Goal: Task Accomplishment & Management: Manage account settings

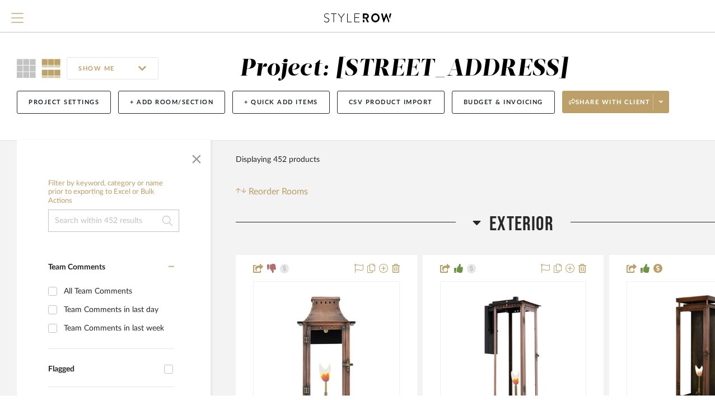
scroll to position [3, 0]
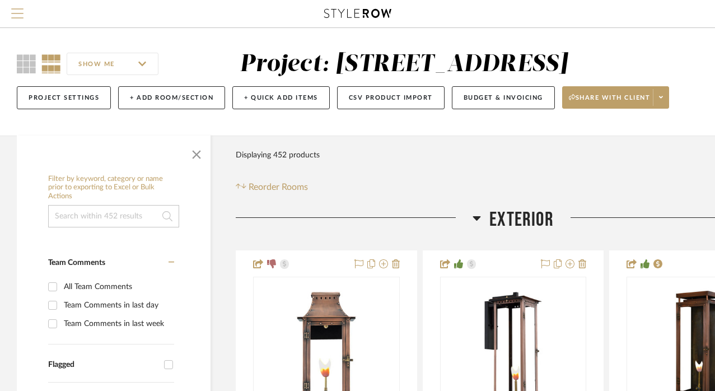
click at [20, 12] on span "Menu" at bounding box center [17, 16] width 12 height 17
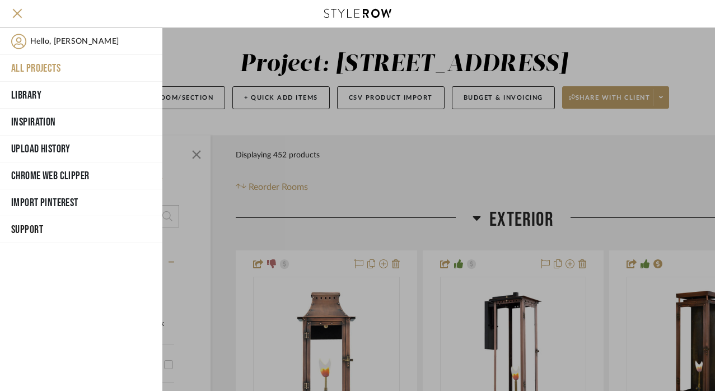
click at [36, 64] on button "All Projects" at bounding box center [81, 68] width 162 height 27
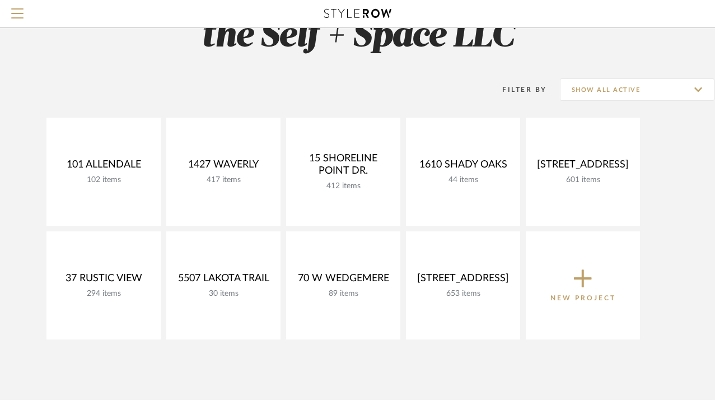
scroll to position [40, 0]
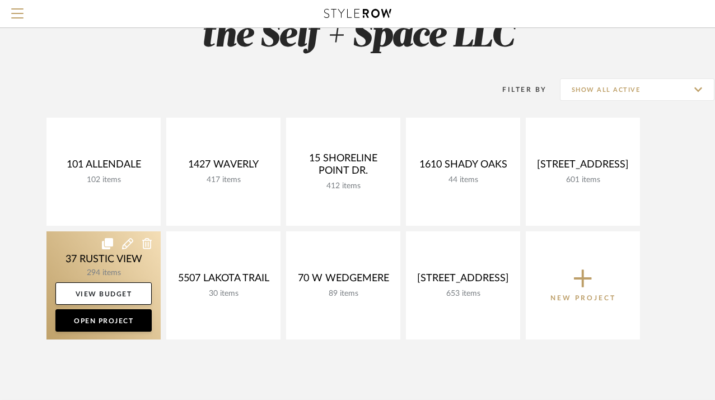
click at [106, 262] on link at bounding box center [103, 285] width 114 height 108
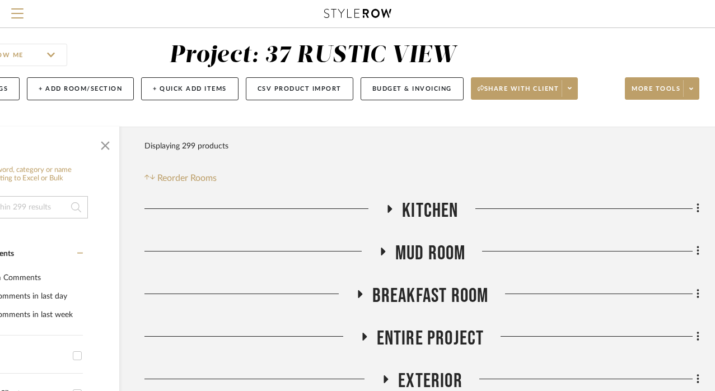
scroll to position [18, 91]
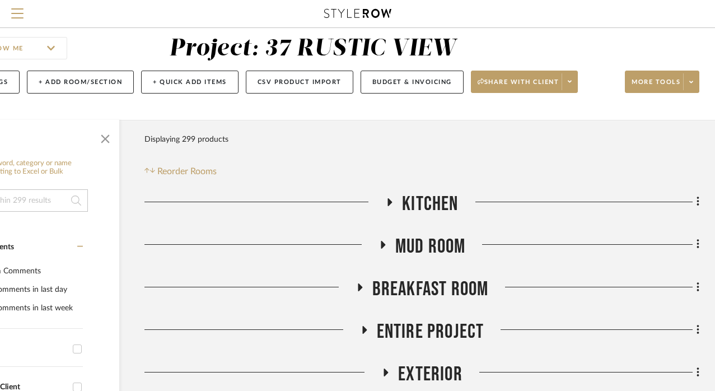
click at [390, 200] on icon at bounding box center [390, 202] width 4 height 8
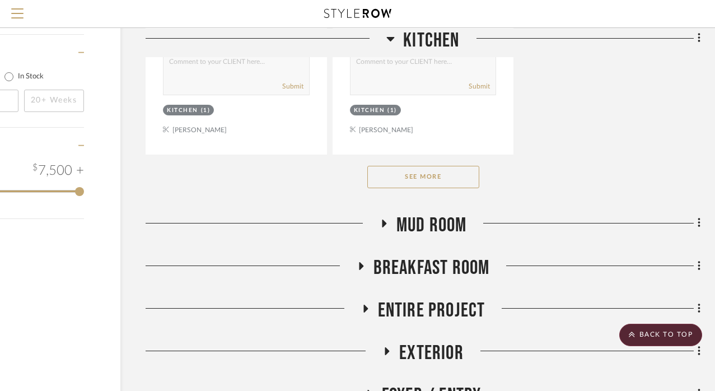
scroll to position [1584, 90]
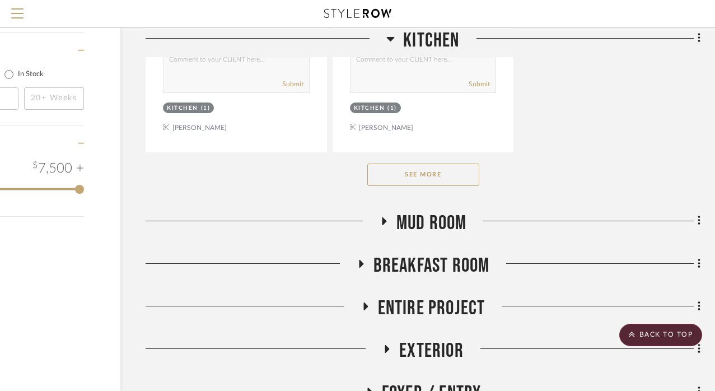
click at [412, 168] on button "See More" at bounding box center [423, 174] width 112 height 22
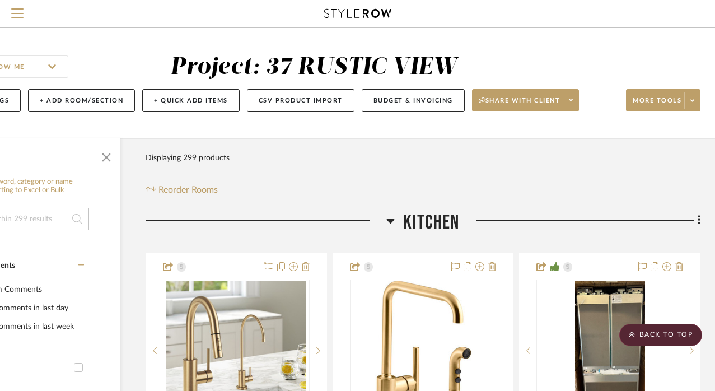
scroll to position [0, 90]
click at [438, 100] on button "Budget & Invoicing" at bounding box center [412, 100] width 103 height 23
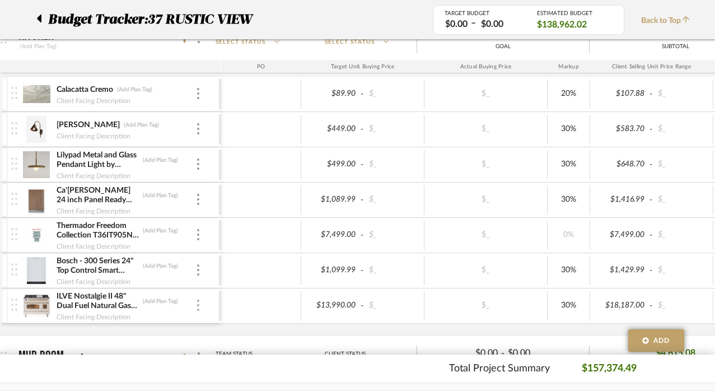
click at [195, 303] on div at bounding box center [198, 305] width 6 height 12
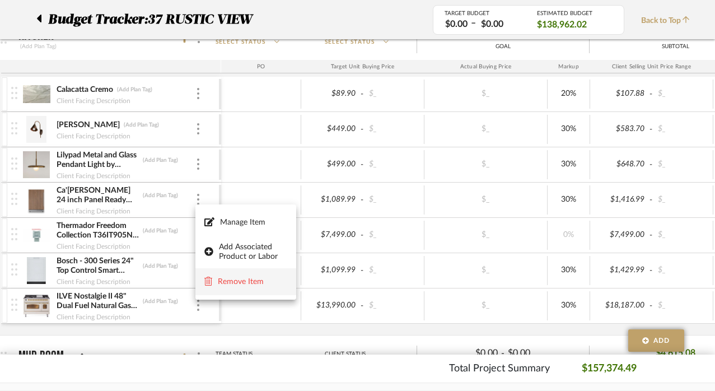
click at [227, 278] on span "Remove Item" at bounding box center [252, 282] width 69 height 10
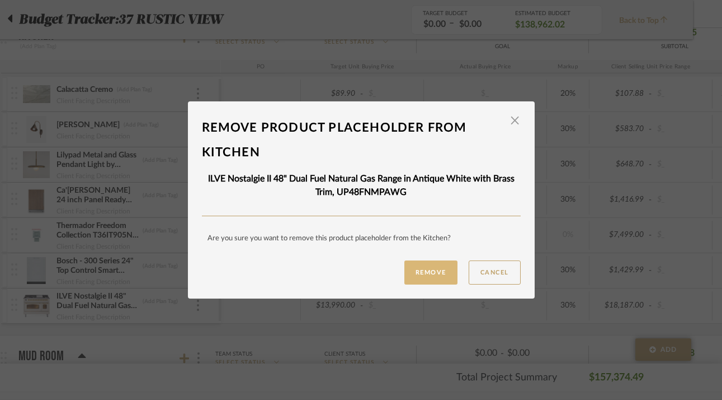
click at [429, 272] on button "Remove" at bounding box center [431, 272] width 53 height 24
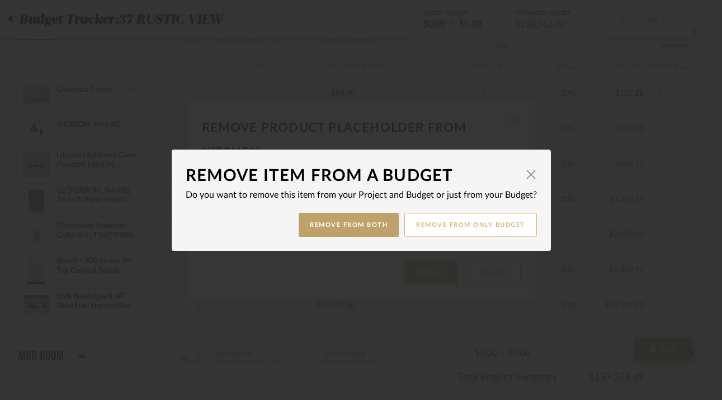
click at [426, 220] on button "Remove from only Budget" at bounding box center [471, 225] width 133 height 24
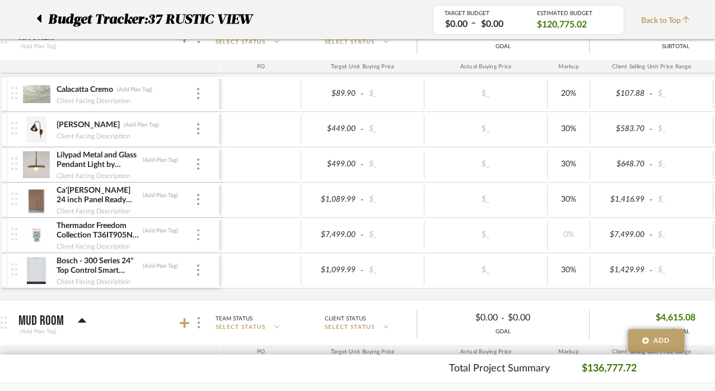
click at [199, 234] on div at bounding box center [198, 235] width 6 height 12
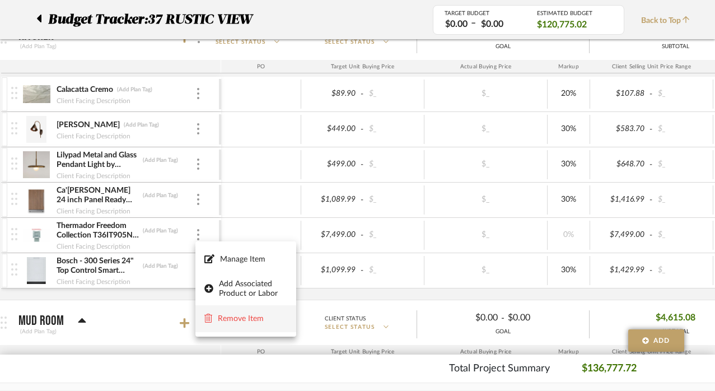
click at [233, 316] on span "Remove Item" at bounding box center [252, 319] width 69 height 10
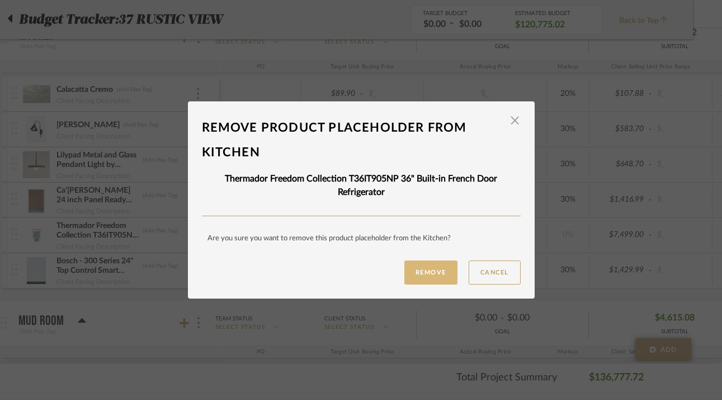
click at [426, 269] on button "Remove" at bounding box center [431, 272] width 53 height 24
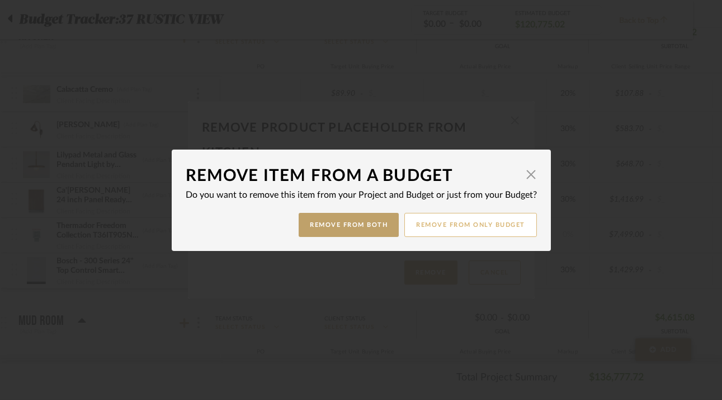
click at [457, 219] on button "Remove from only Budget" at bounding box center [471, 225] width 133 height 24
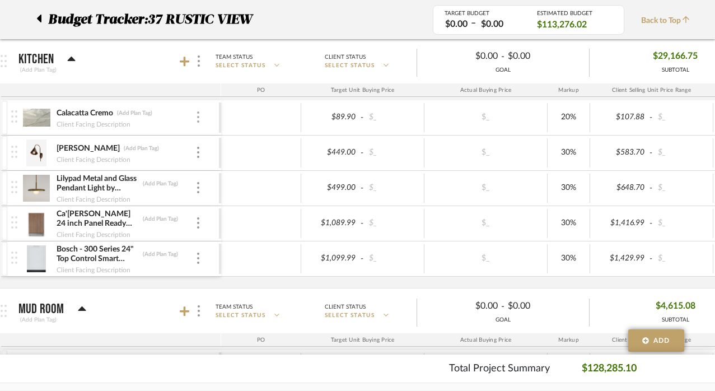
click at [197, 112] on img at bounding box center [198, 116] width 2 height 11
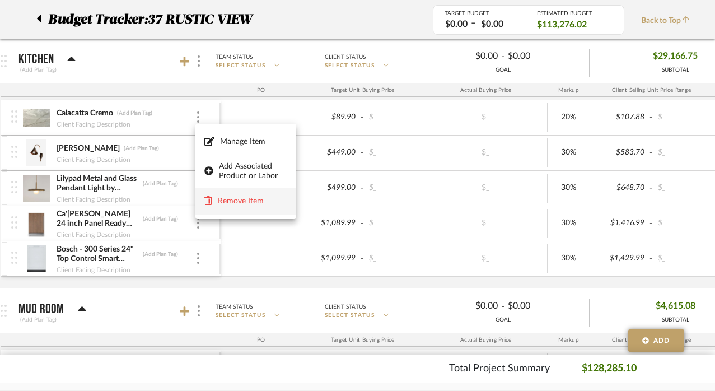
click at [245, 194] on button "Remove Item" at bounding box center [245, 200] width 101 height 27
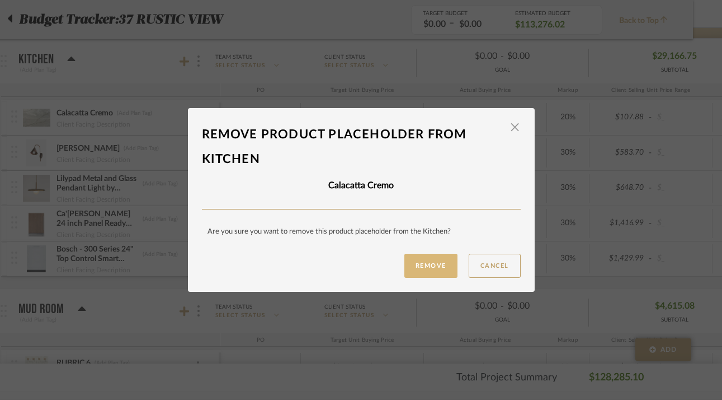
click at [431, 266] on button "Remove" at bounding box center [431, 265] width 53 height 24
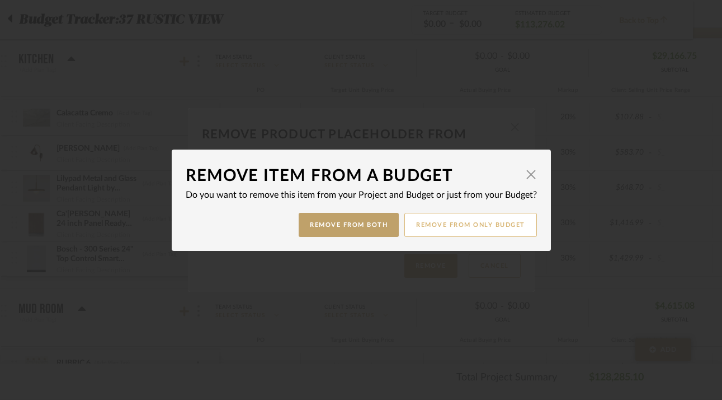
click at [464, 218] on button "Remove from only Budget" at bounding box center [471, 225] width 133 height 24
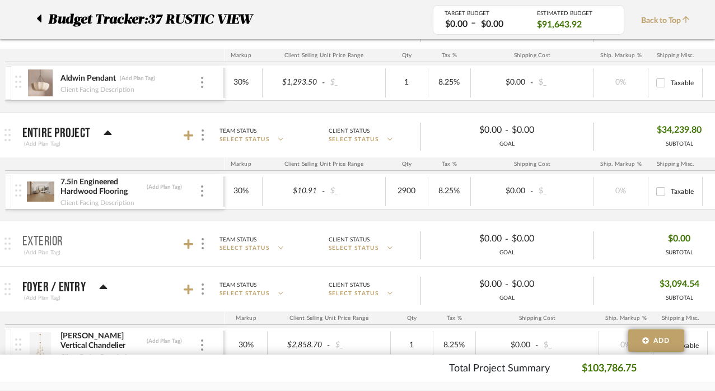
click at [207, 191] on div "7.5in Engineered Hardwood Flooring (Add Plan Tag) Client Facing Description" at bounding box center [119, 191] width 208 height 35
click at [201, 188] on img at bounding box center [202, 190] width 2 height 11
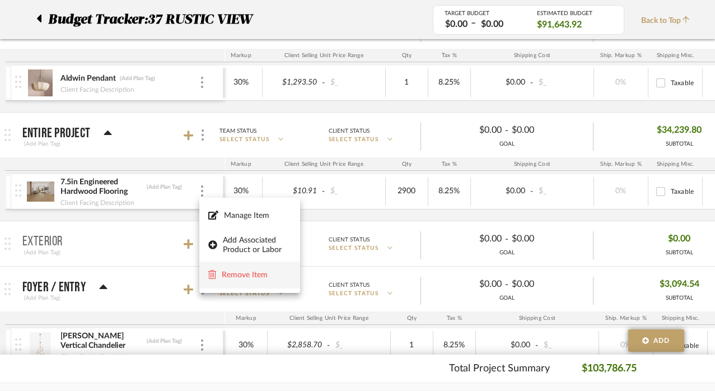
click at [248, 282] on button "Remove Item" at bounding box center [249, 274] width 101 height 27
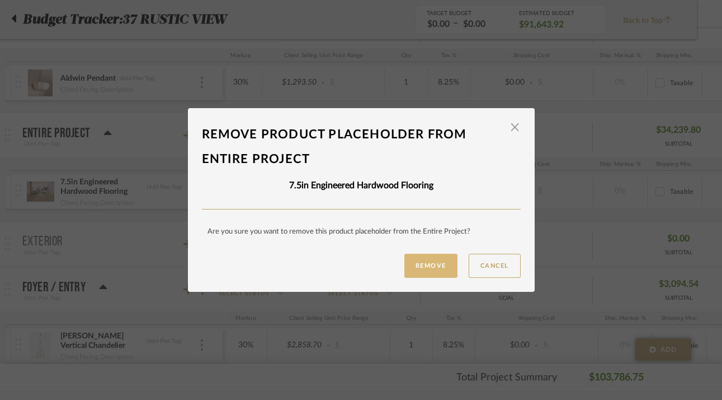
click at [440, 271] on button "Remove" at bounding box center [431, 265] width 53 height 24
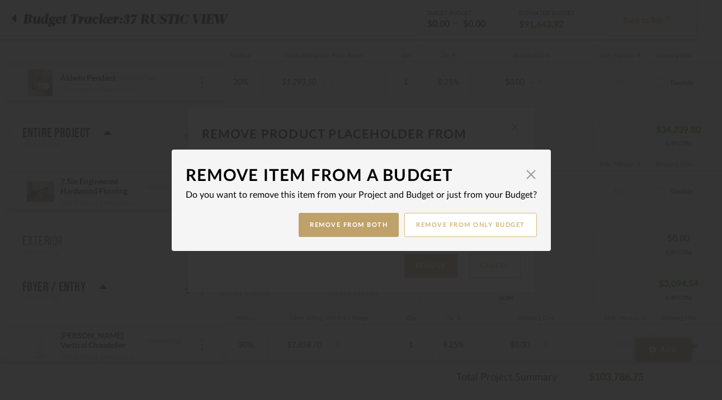
click at [501, 218] on button "Remove from only Budget" at bounding box center [471, 225] width 133 height 24
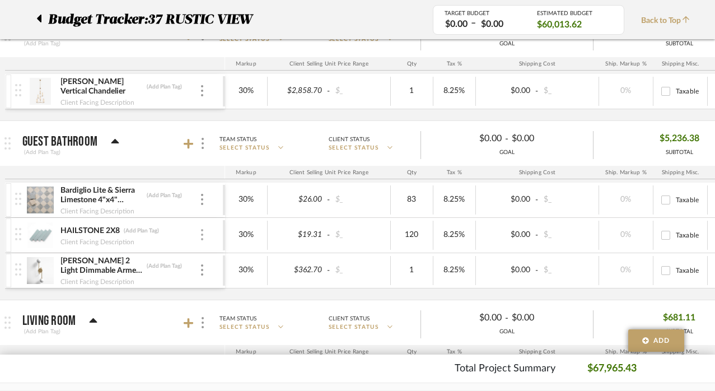
click at [202, 236] on img at bounding box center [202, 234] width 2 height 11
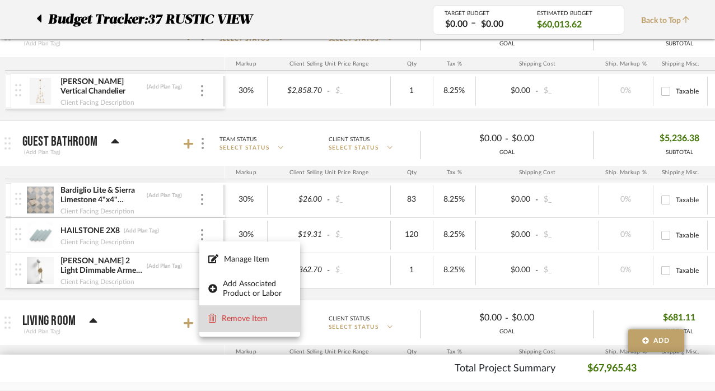
click at [230, 315] on span "Remove Item" at bounding box center [256, 319] width 69 height 10
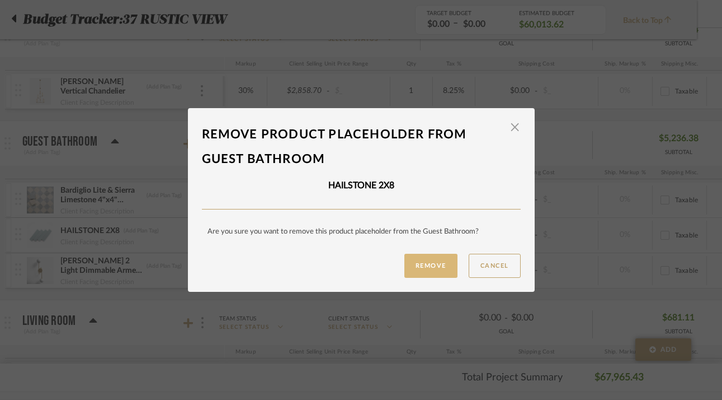
click at [424, 262] on button "Remove" at bounding box center [431, 265] width 53 height 24
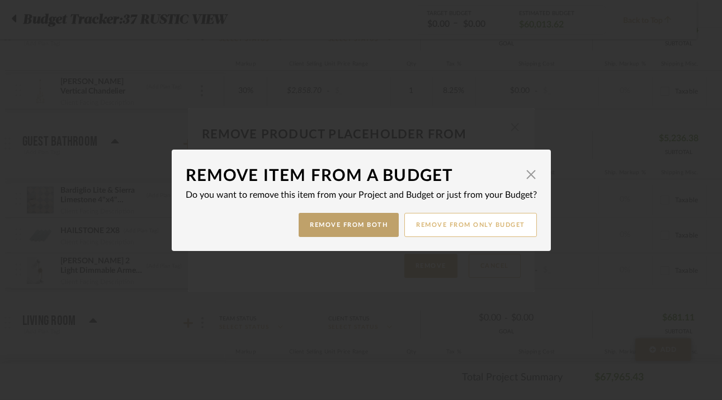
click at [478, 224] on button "Remove from only Budget" at bounding box center [471, 225] width 133 height 24
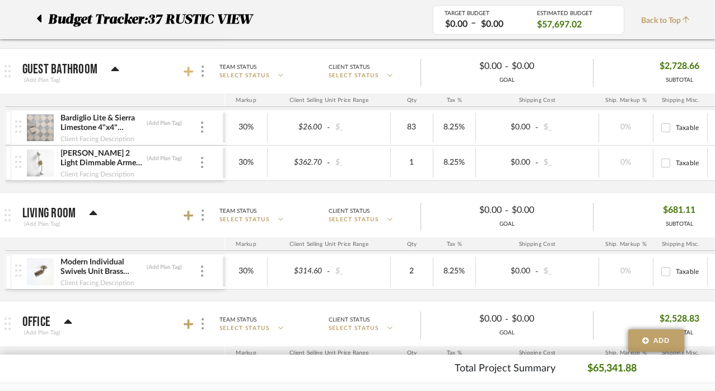
click at [192, 69] on icon at bounding box center [189, 71] width 10 height 11
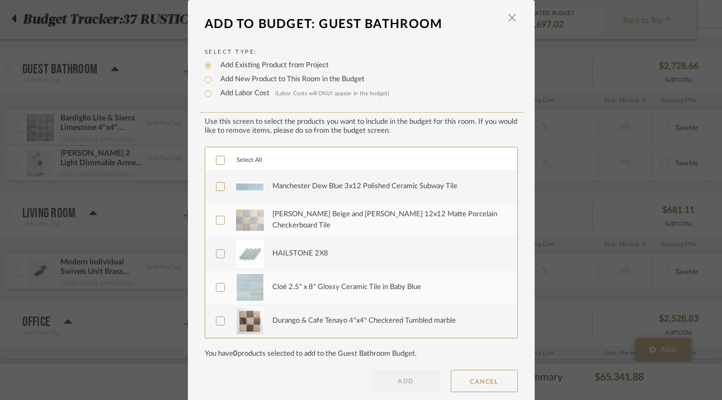
click at [217, 287] on icon at bounding box center [221, 287] width 8 height 8
click at [411, 384] on button "ADD" at bounding box center [406, 380] width 67 height 22
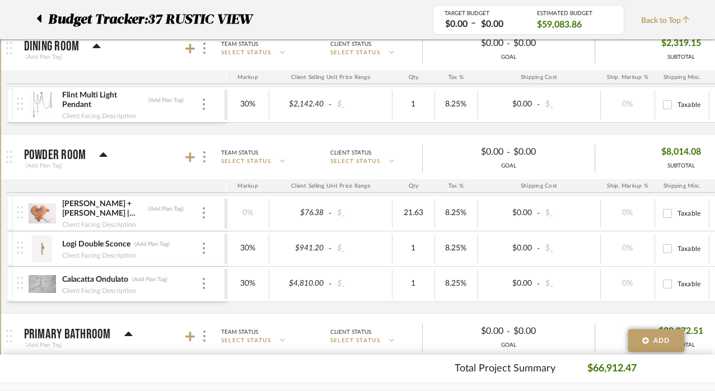
scroll to position [1284, 22]
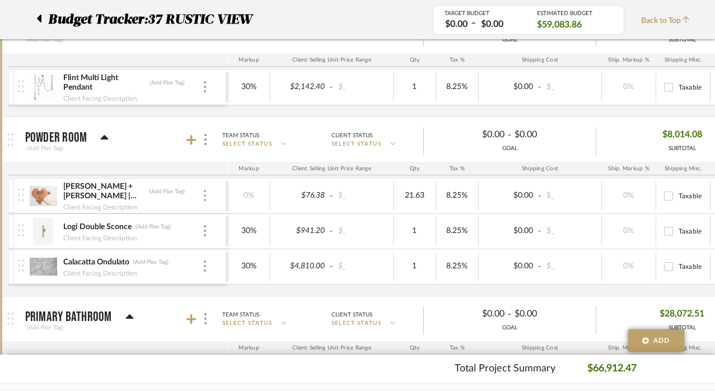
click at [204, 197] on img at bounding box center [205, 195] width 2 height 11
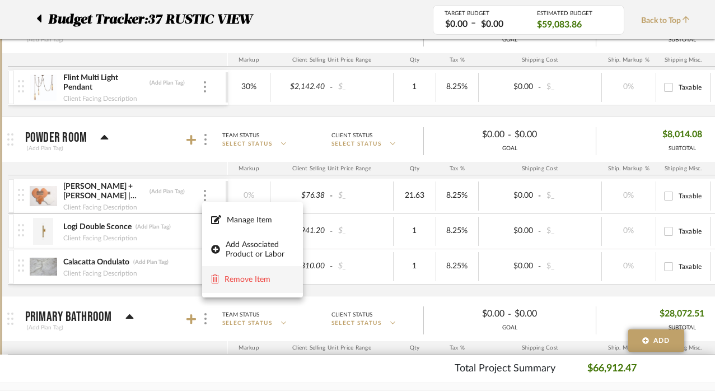
click at [233, 286] on button "Remove Item" at bounding box center [252, 279] width 101 height 27
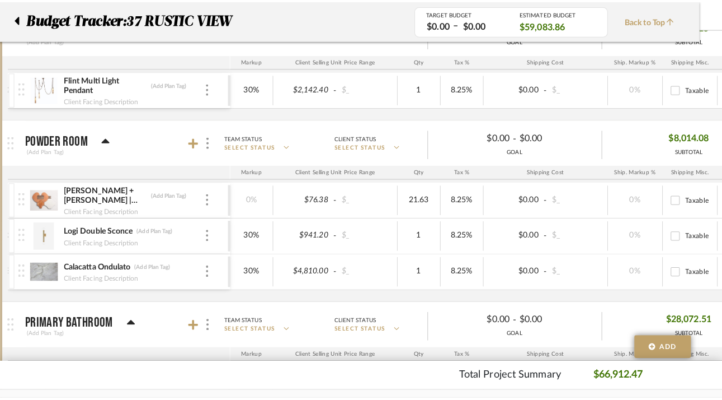
scroll to position [0, 0]
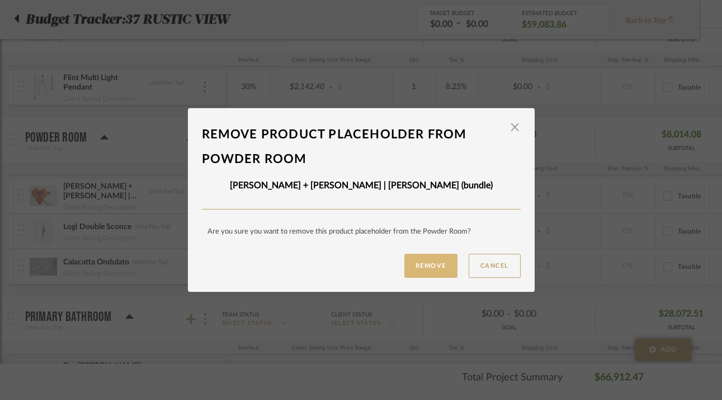
click at [436, 262] on button "Remove" at bounding box center [431, 265] width 53 height 24
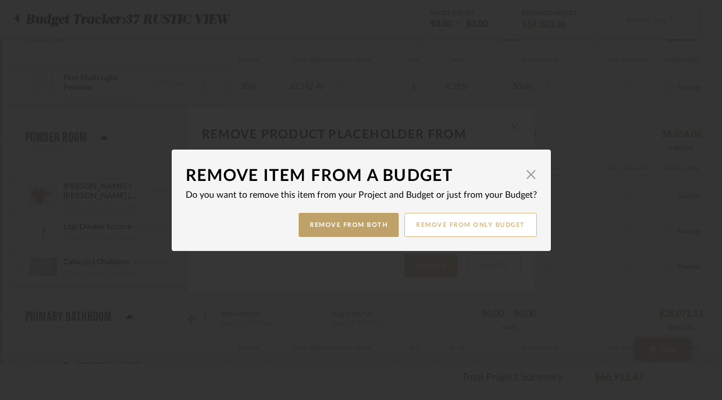
click at [466, 225] on button "Remove from only Budget" at bounding box center [471, 225] width 133 height 24
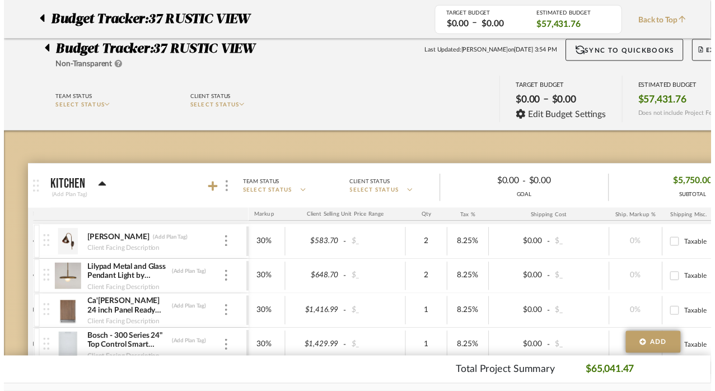
scroll to position [1284, 22]
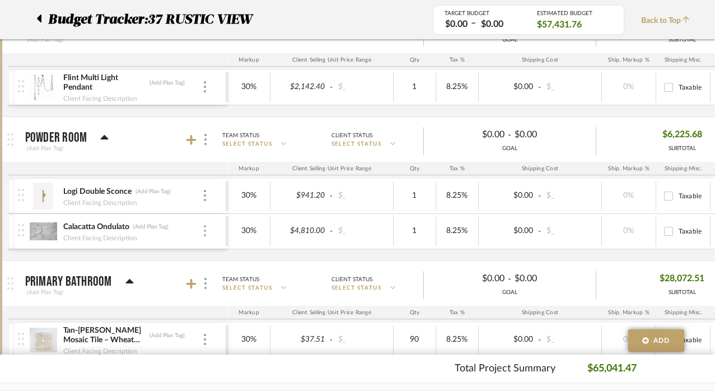
click at [206, 231] on div at bounding box center [205, 231] width 6 height 12
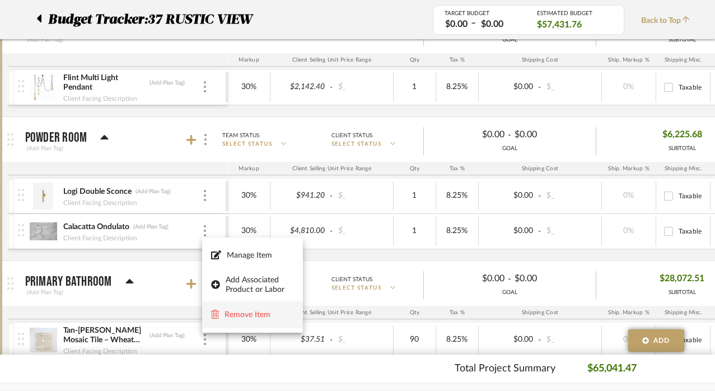
click at [232, 318] on span "Remove Item" at bounding box center [258, 315] width 69 height 10
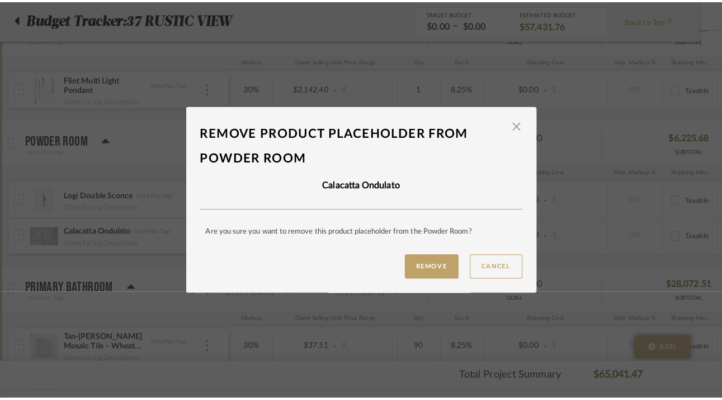
scroll to position [0, 0]
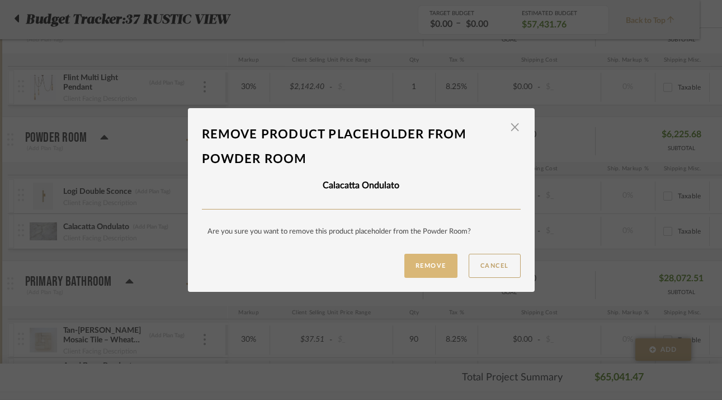
click at [424, 257] on button "Remove" at bounding box center [431, 265] width 53 height 24
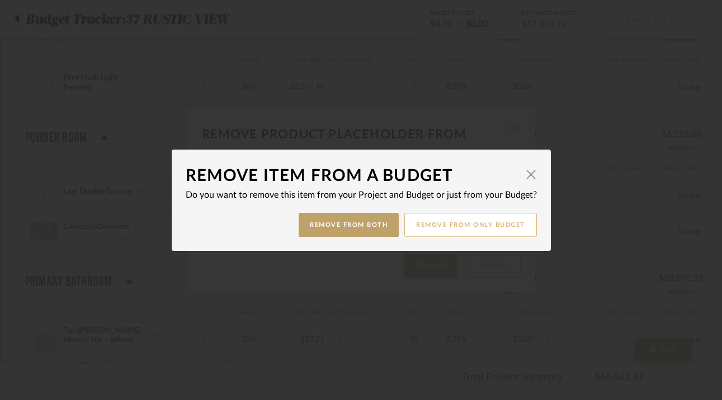
click at [472, 218] on button "Remove from only Budget" at bounding box center [471, 225] width 133 height 24
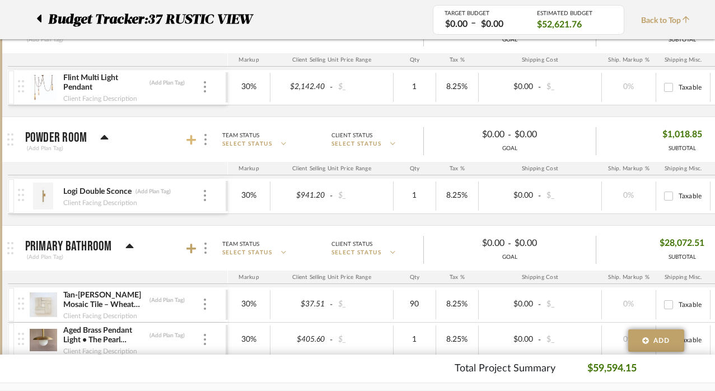
click at [189, 139] on icon at bounding box center [191, 139] width 10 height 11
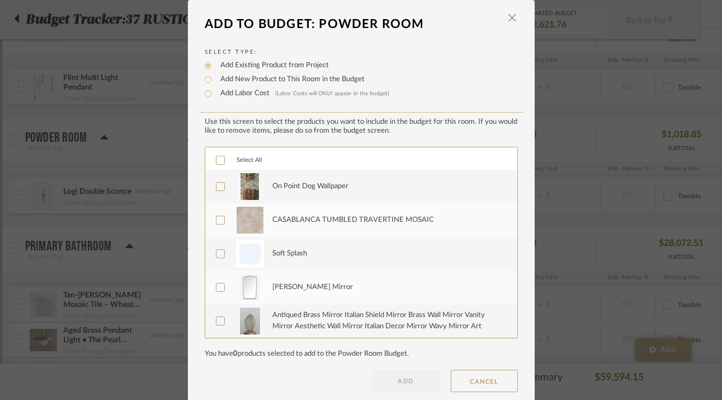
click at [217, 190] on icon at bounding box center [221, 186] width 8 height 8
click at [217, 221] on icon at bounding box center [221, 220] width 8 height 8
click at [385, 376] on button "ADD" at bounding box center [406, 380] width 67 height 22
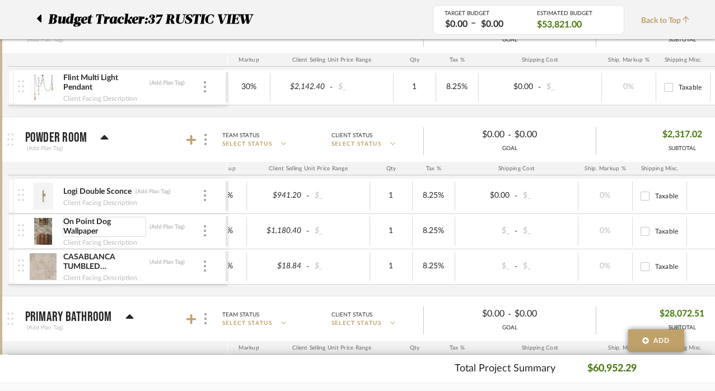
scroll to position [0, 345]
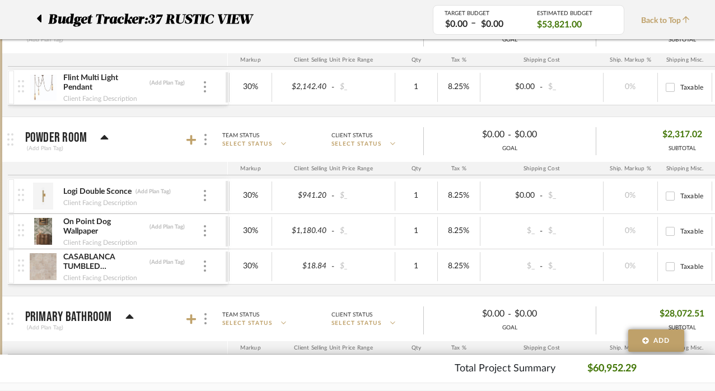
click at [44, 198] on img at bounding box center [43, 195] width 27 height 27
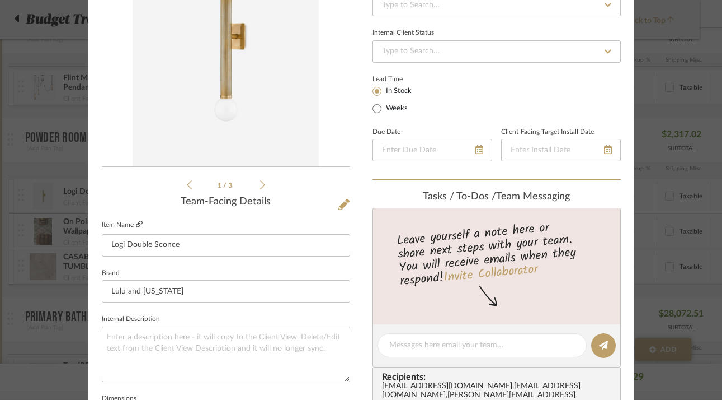
click at [137, 224] on icon at bounding box center [139, 223] width 7 height 7
click at [359, 269] on div "37 RUSTIC VIEW Powder Room Logi Double Sconce Team View Client View Orders 1 / …" at bounding box center [361, 371] width 546 height 1033
click at [134, 215] on div "Team-Facing Details Item Name Logi Double Sconce Brand Lulu and [US_STATE] Inte…" at bounding box center [226, 383] width 248 height 375
click at [137, 223] on icon at bounding box center [139, 223] width 7 height 7
click at [342, 201] on icon at bounding box center [344, 204] width 11 height 11
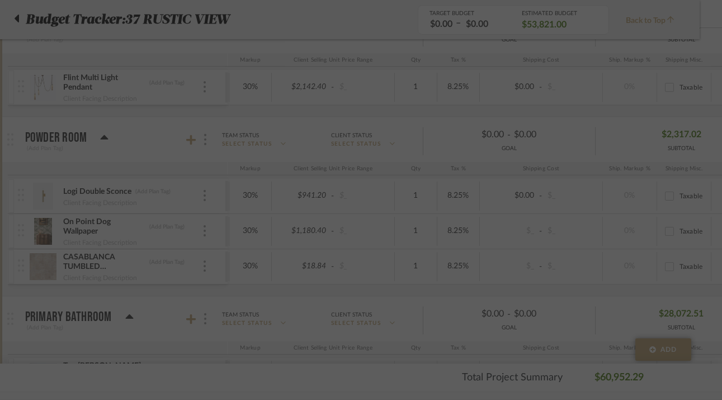
scroll to position [0, 0]
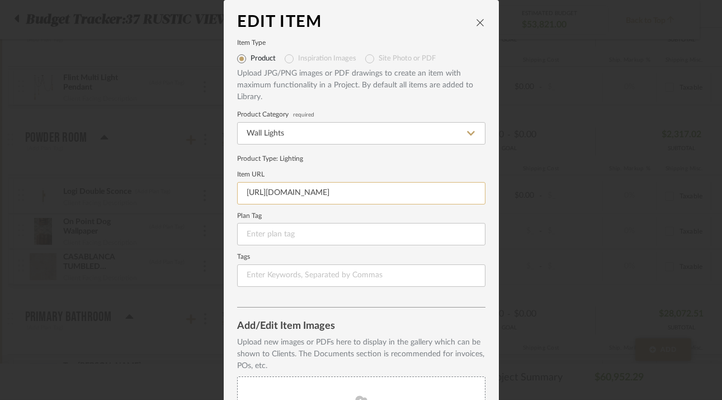
click at [319, 190] on input "[URL][DOMAIN_NAME]" at bounding box center [361, 193] width 248 height 22
paste input "[DOMAIN_NAME][URL]"
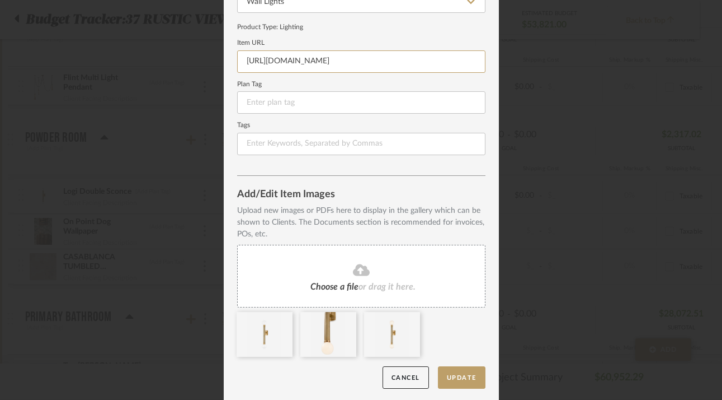
scroll to position [131, 0]
type input "[URL][DOMAIN_NAME]"
click at [452, 369] on button "Update" at bounding box center [462, 377] width 48 height 23
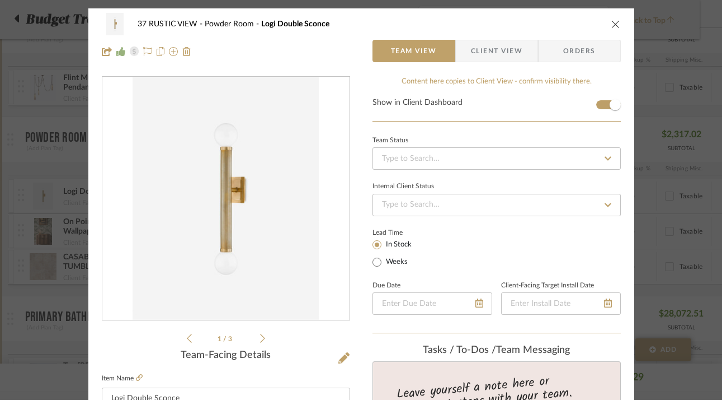
click at [612, 22] on icon "close" at bounding box center [616, 24] width 9 height 9
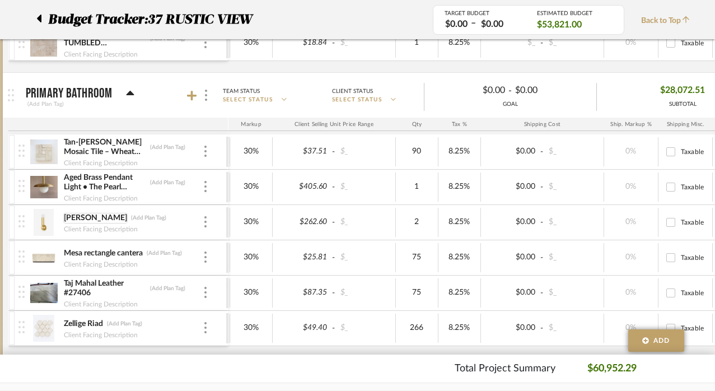
scroll to position [1522, 22]
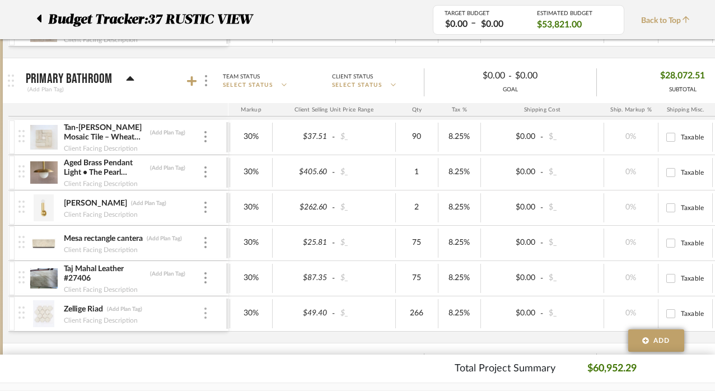
click at [205, 313] on img at bounding box center [205, 312] width 2 height 11
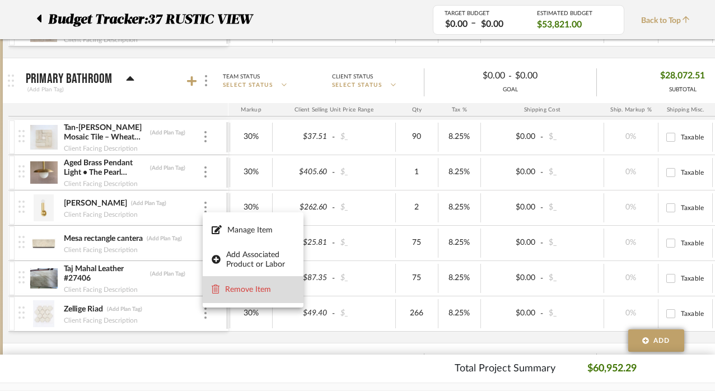
click at [231, 289] on span "Remove Item" at bounding box center [259, 290] width 69 height 10
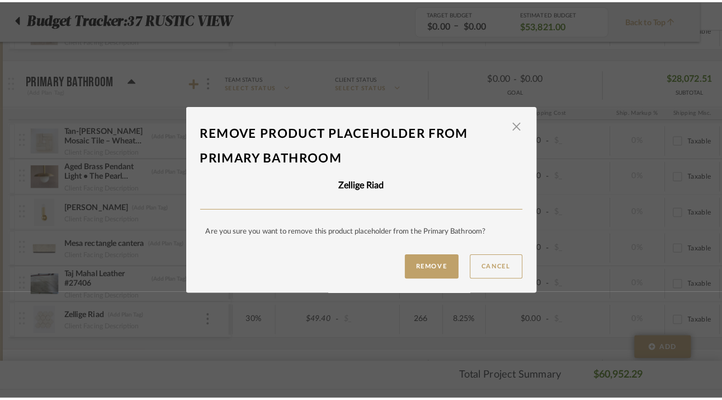
scroll to position [0, 0]
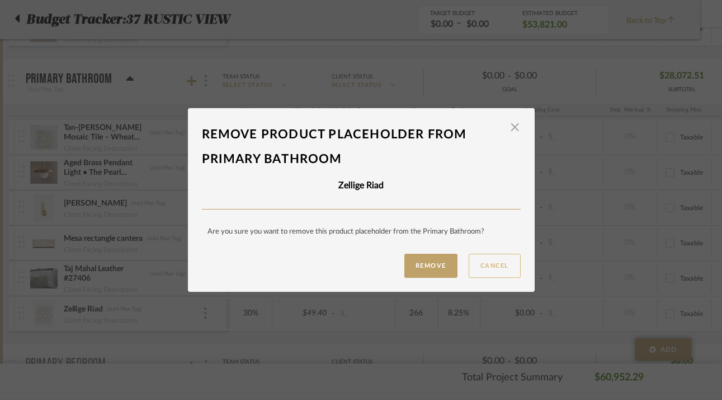
click at [505, 269] on button "Cancel" at bounding box center [495, 265] width 52 height 24
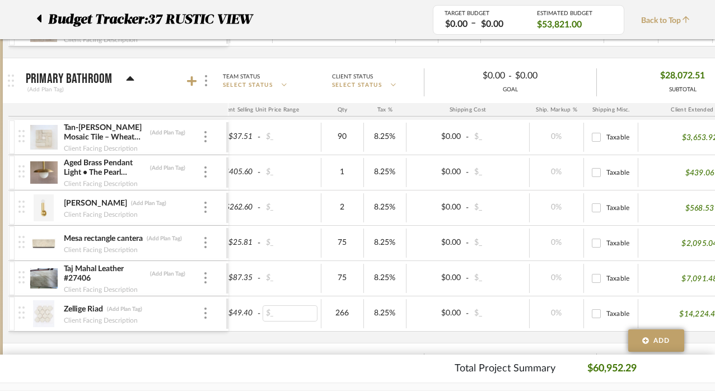
scroll to position [0, 382]
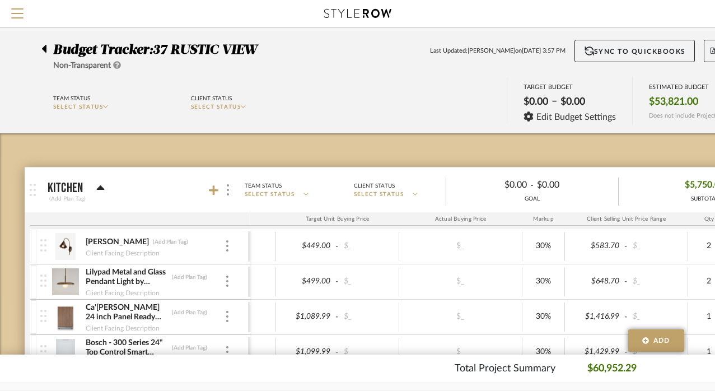
click at [44, 45] on icon at bounding box center [43, 48] width 5 height 13
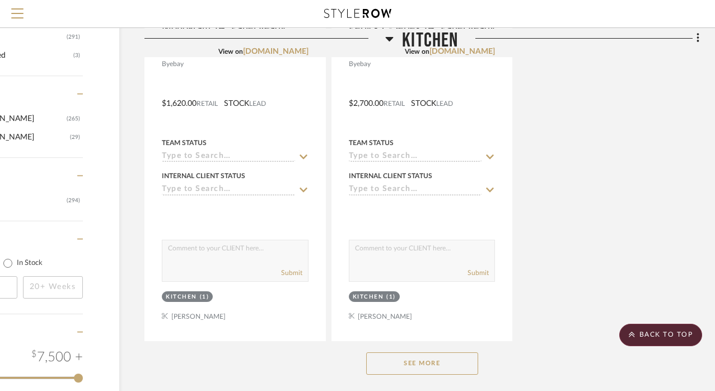
click at [441, 357] on button "See More" at bounding box center [422, 363] width 112 height 22
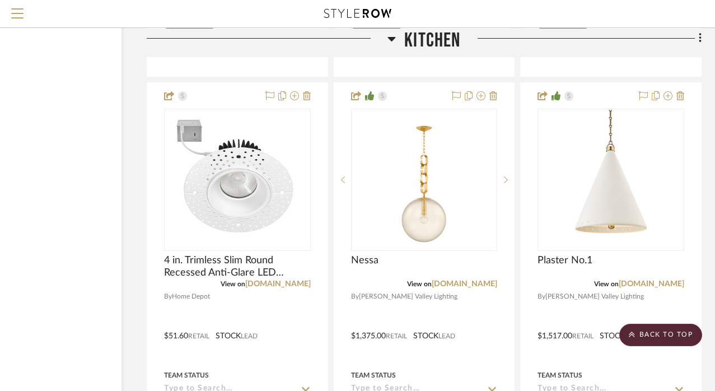
scroll to position [7607, 89]
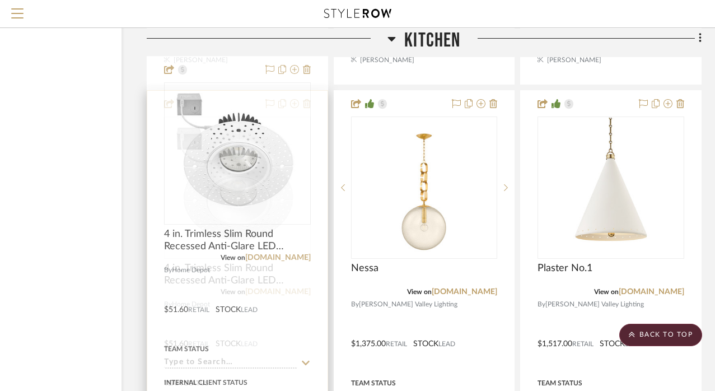
click at [249, 145] on img "0" at bounding box center [237, 188] width 140 height 140
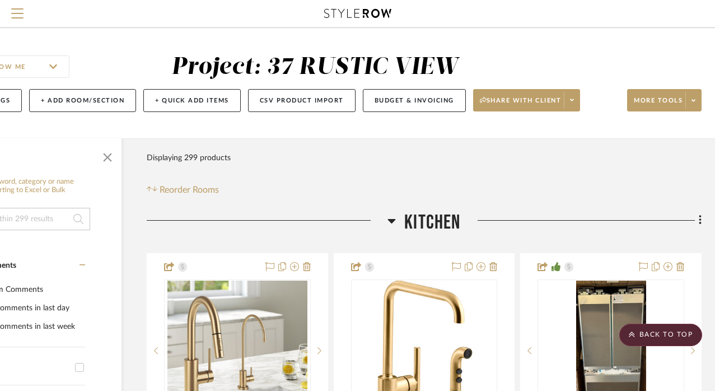
scroll to position [0, 89]
click at [16, 21] on span "Menu" at bounding box center [17, 16] width 12 height 17
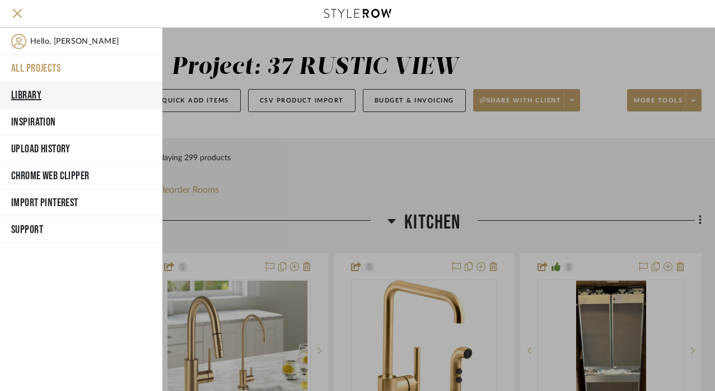
click at [26, 93] on button "Library" at bounding box center [81, 95] width 162 height 27
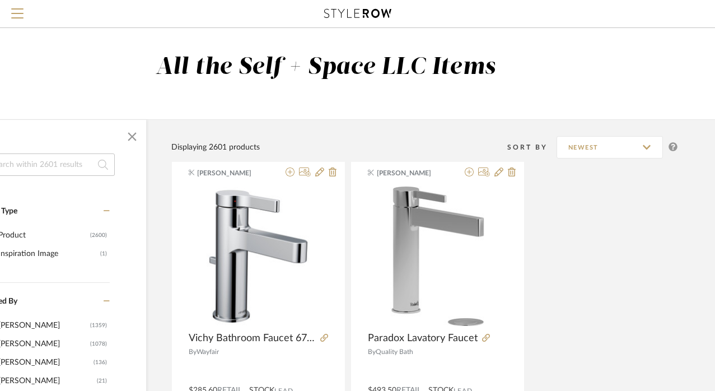
click at [55, 171] on input at bounding box center [49, 164] width 131 height 22
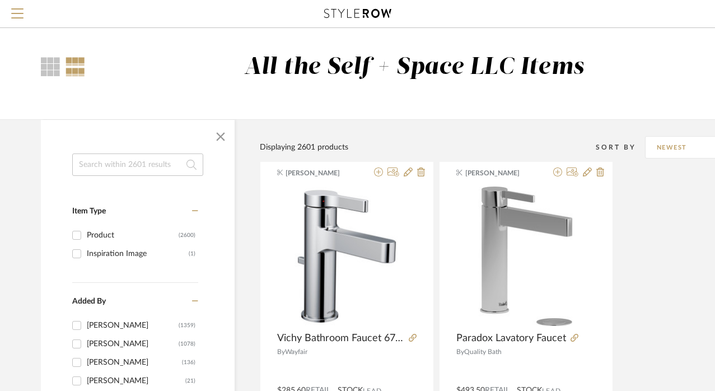
scroll to position [0, 1]
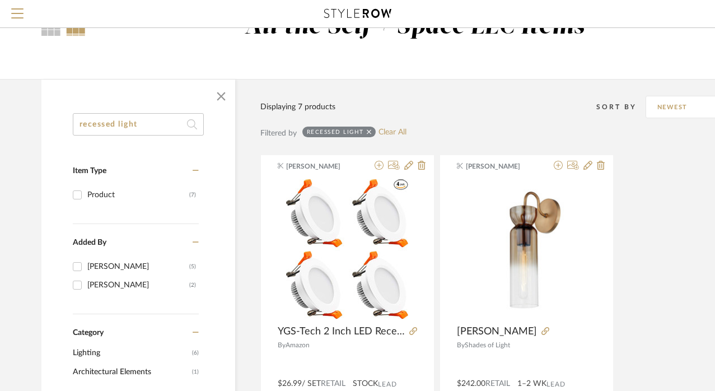
scroll to position [36, 0]
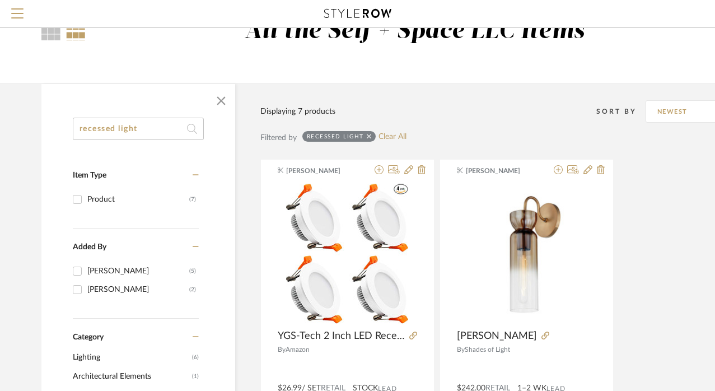
drag, startPoint x: 115, startPoint y: 128, endPoint x: 38, endPoint y: 133, distance: 76.8
type input "ceiling light"
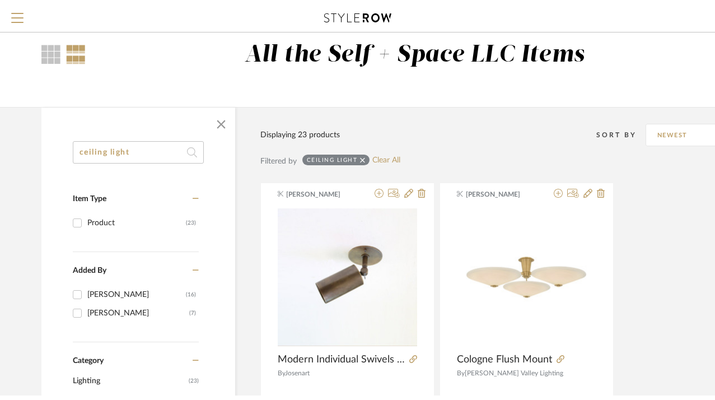
scroll to position [16, 0]
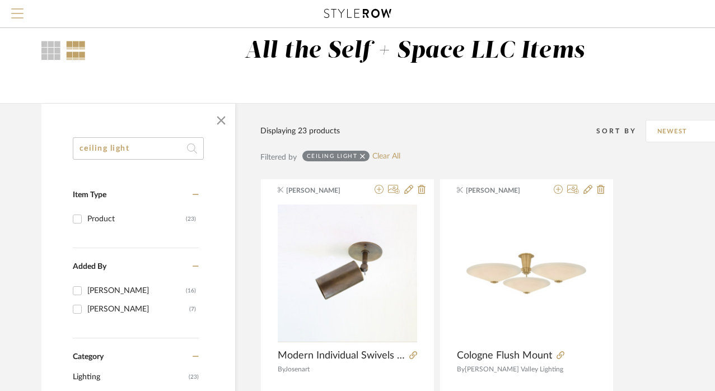
click at [20, 12] on span "Menu" at bounding box center [17, 16] width 12 height 17
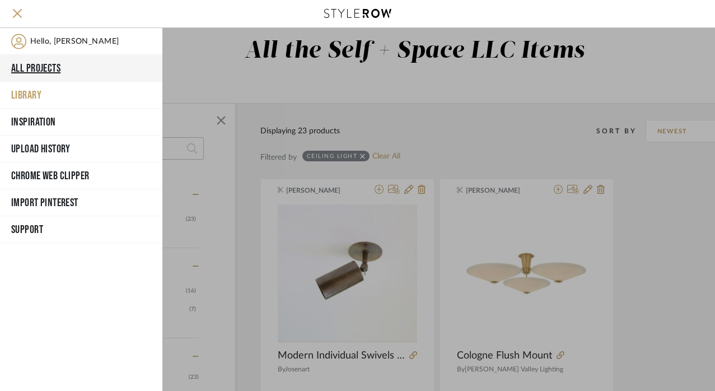
click at [36, 69] on button "All Projects" at bounding box center [81, 68] width 162 height 27
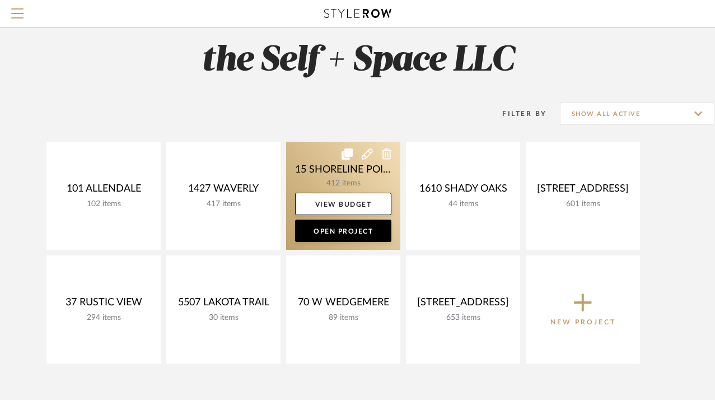
click at [326, 171] on link at bounding box center [343, 196] width 114 height 108
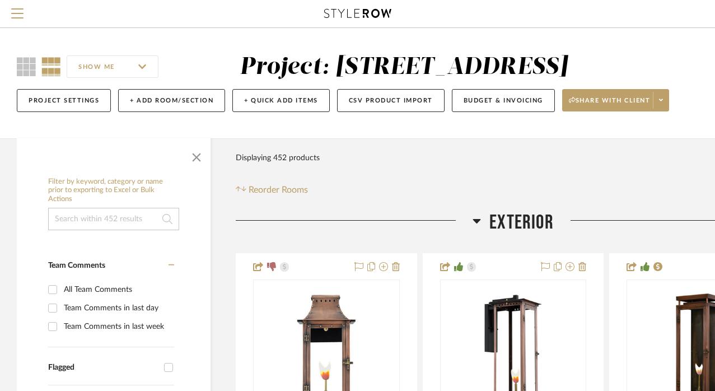
click at [479, 223] on icon at bounding box center [477, 221] width 8 height 4
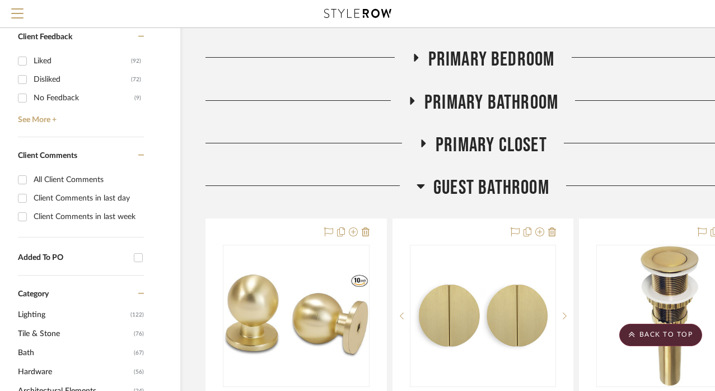
scroll to position [590, 30]
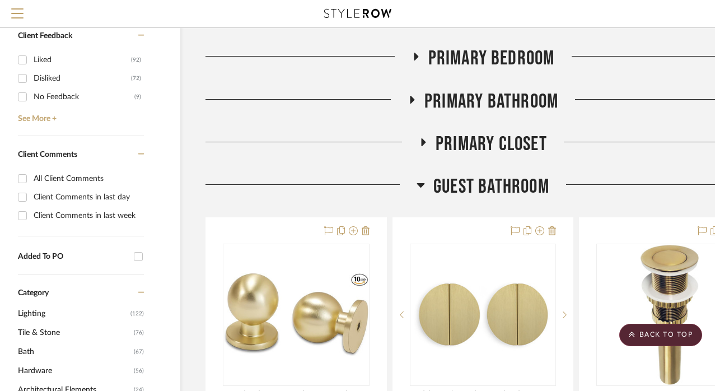
click at [421, 187] on icon at bounding box center [421, 185] width 8 height 4
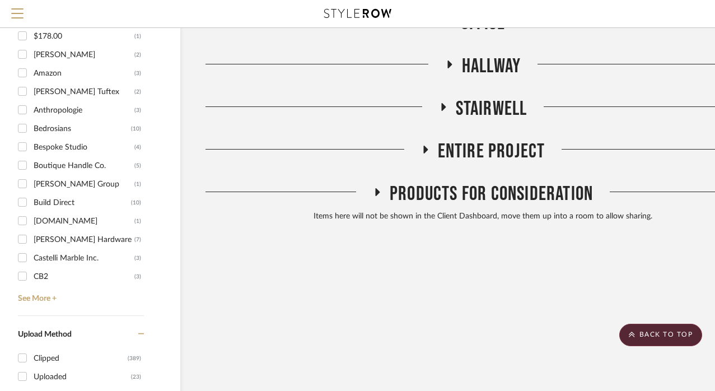
scroll to position [1236, 30]
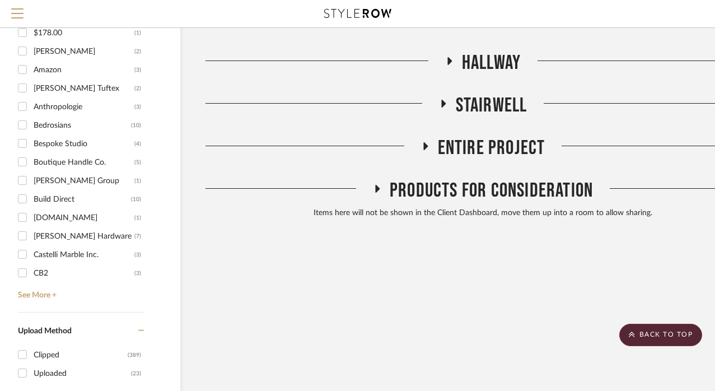
click at [426, 151] on icon at bounding box center [424, 146] width 13 height 8
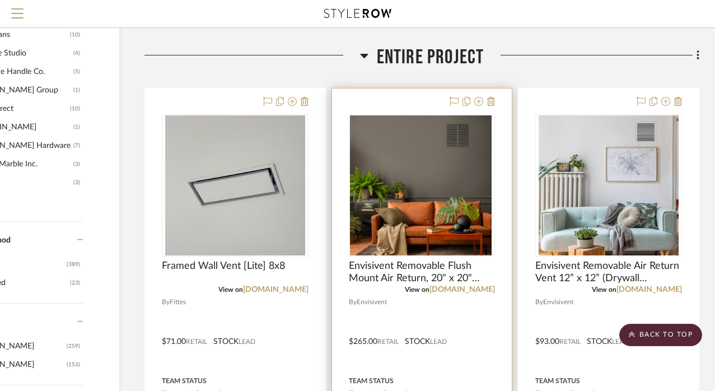
scroll to position [1322, 91]
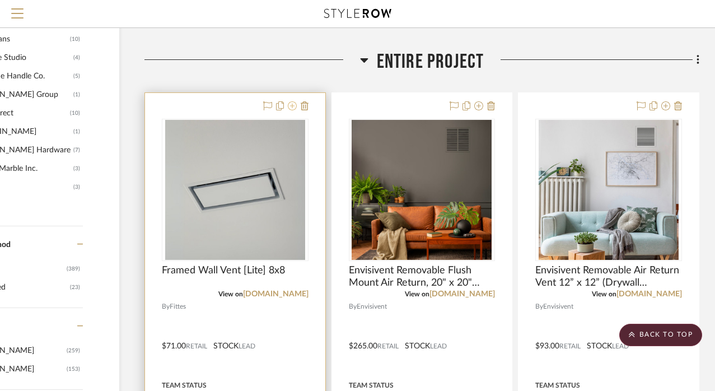
click at [292, 110] on icon at bounding box center [292, 105] width 9 height 9
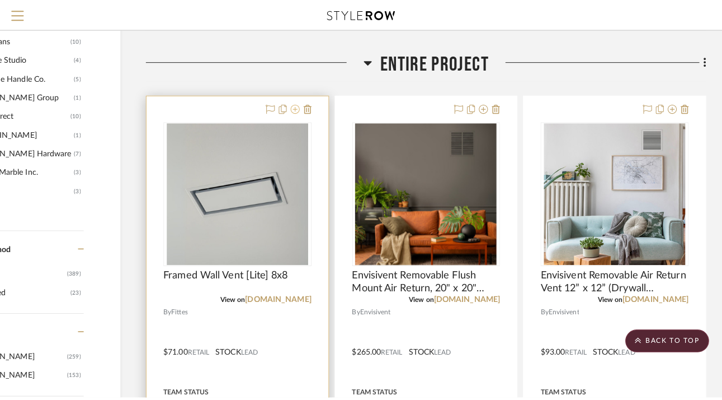
scroll to position [0, 0]
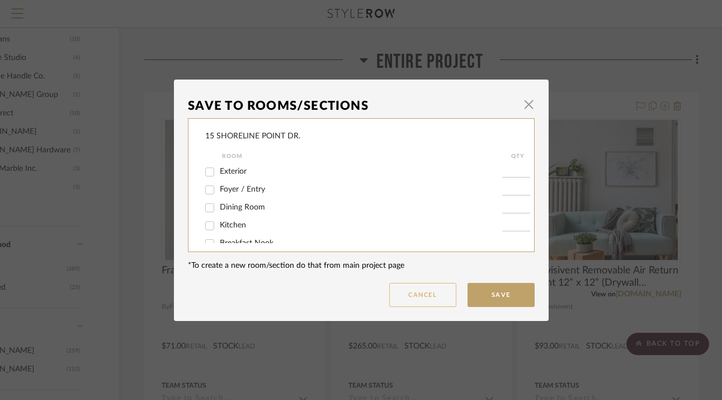
click at [408, 298] on button "Cancel" at bounding box center [422, 295] width 67 height 24
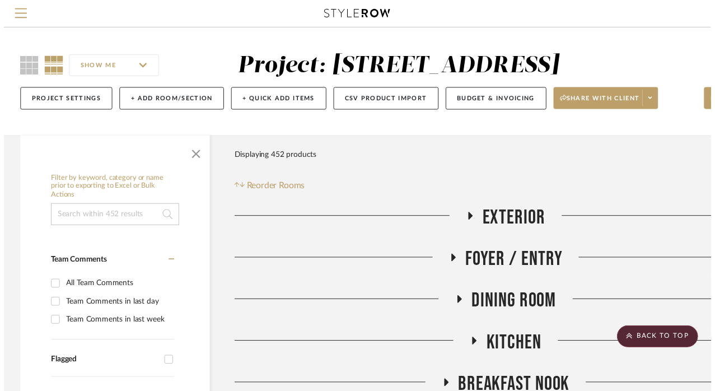
scroll to position [1322, 91]
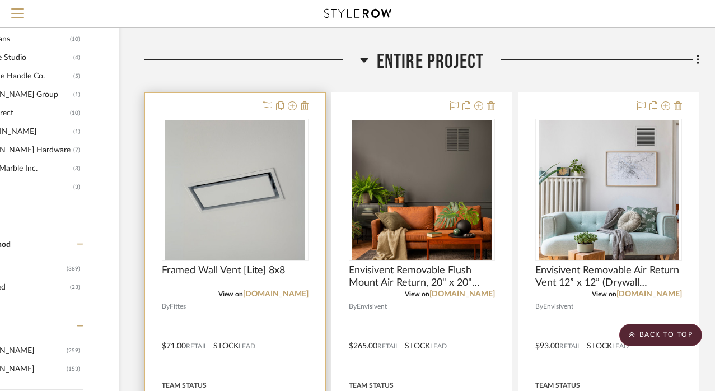
click at [205, 132] on div at bounding box center [235, 338] width 180 height 490
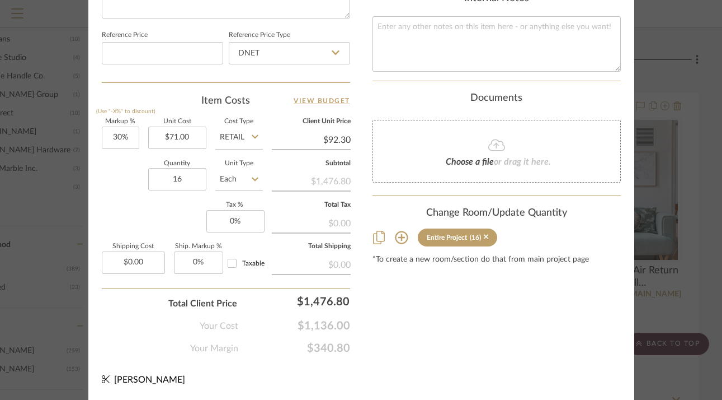
scroll to position [642, 0]
click at [400, 232] on icon at bounding box center [401, 238] width 13 height 13
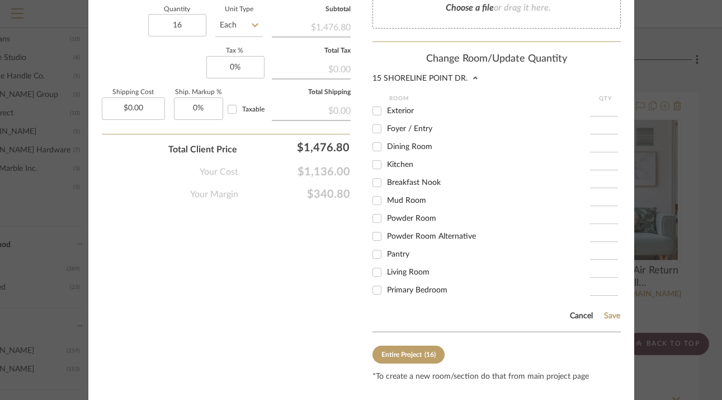
scroll to position [0, 0]
click at [573, 311] on button "Cancel" at bounding box center [582, 315] width 24 height 9
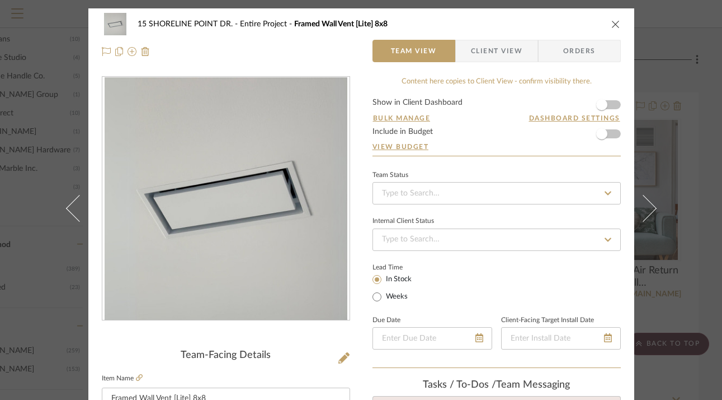
scroll to position [0, 0]
click at [613, 23] on icon "close" at bounding box center [616, 24] width 9 height 9
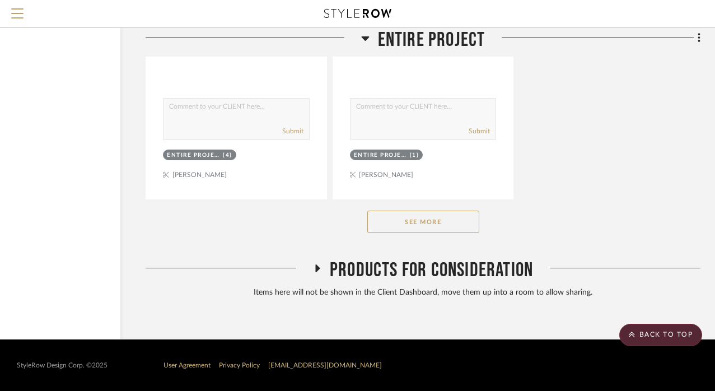
scroll to position [2717, 90]
click at [451, 228] on button "See More" at bounding box center [423, 221] width 112 height 22
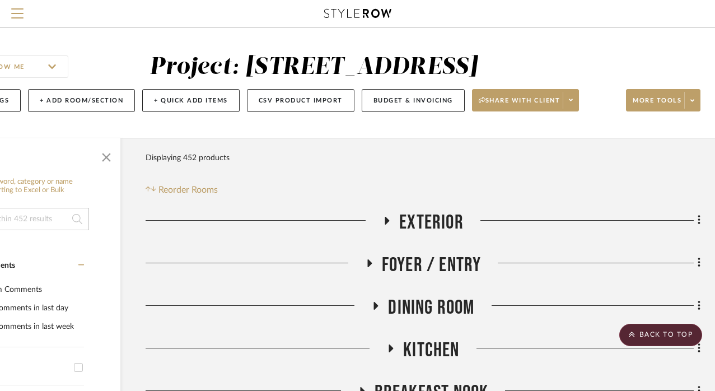
scroll to position [0, 90]
click at [24, 17] on button "Menu" at bounding box center [17, 13] width 35 height 27
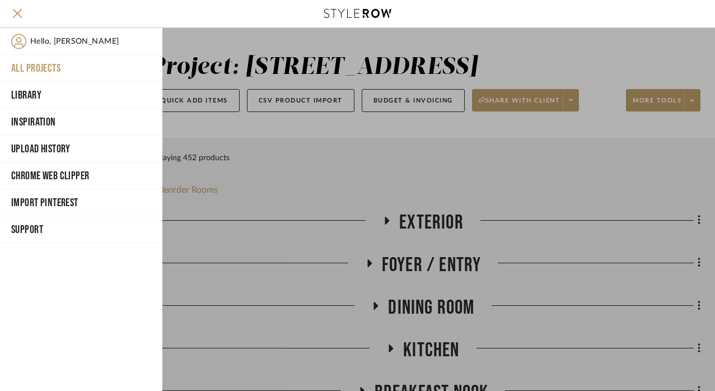
click at [39, 69] on button "All Projects" at bounding box center [81, 68] width 162 height 27
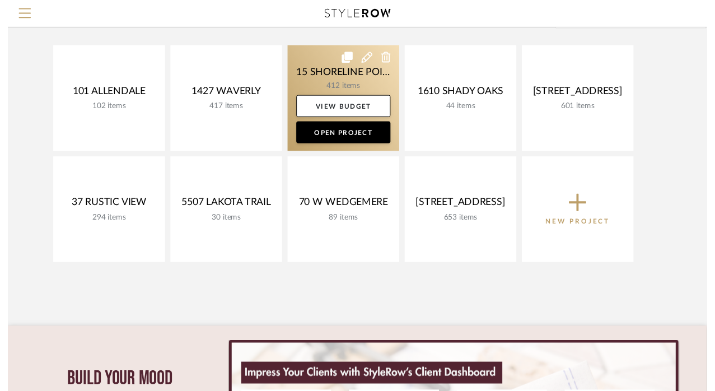
scroll to position [119, 0]
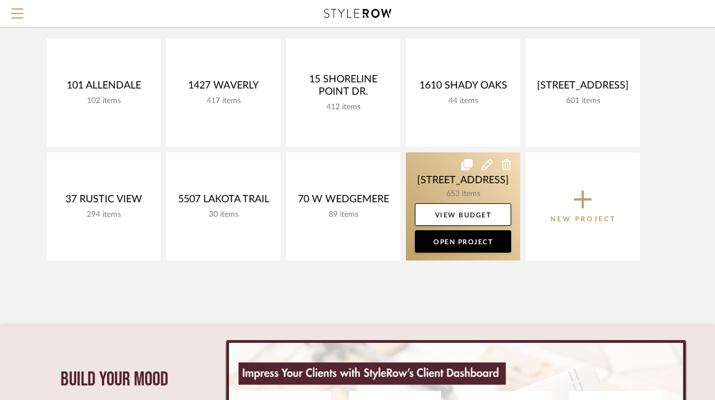
click at [461, 184] on link at bounding box center [463, 206] width 114 height 108
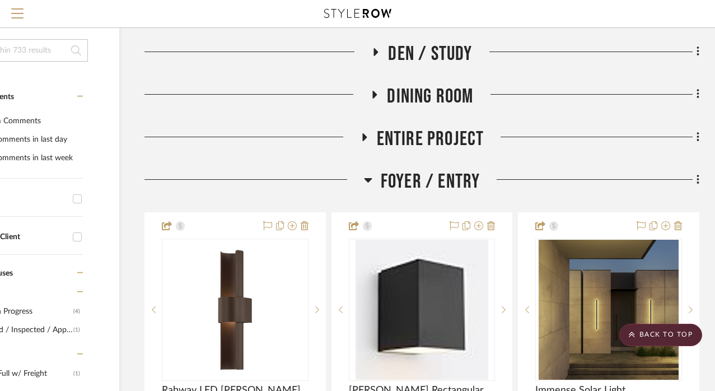
scroll to position [158, 91]
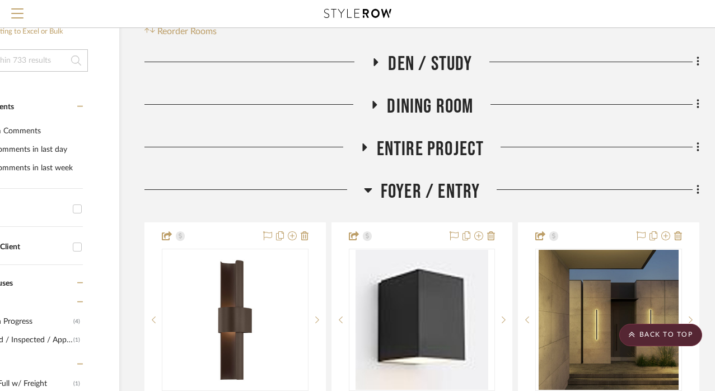
click at [372, 196] on icon at bounding box center [368, 189] width 8 height 13
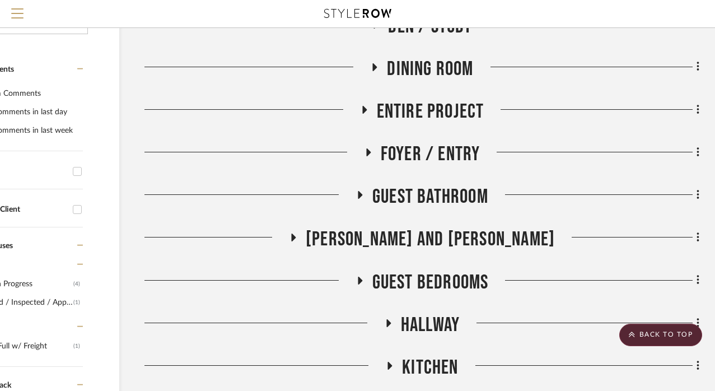
scroll to position [198, 91]
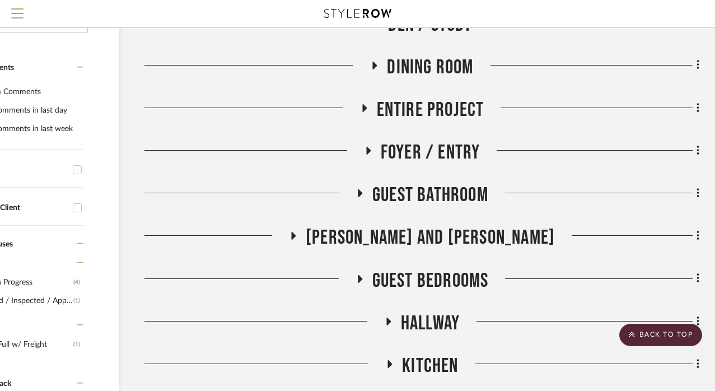
click at [365, 112] on icon at bounding box center [364, 108] width 4 height 8
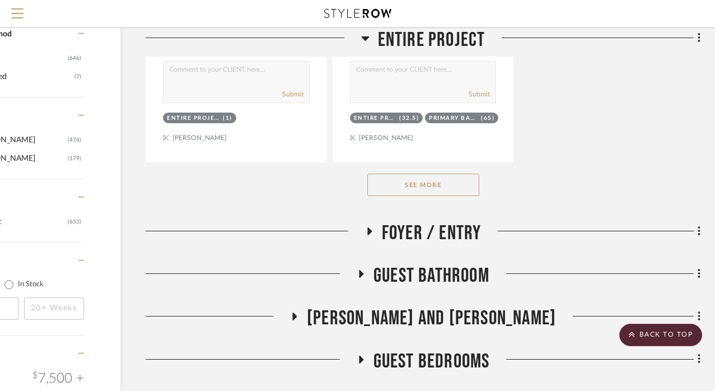
scroll to position [1679, 90]
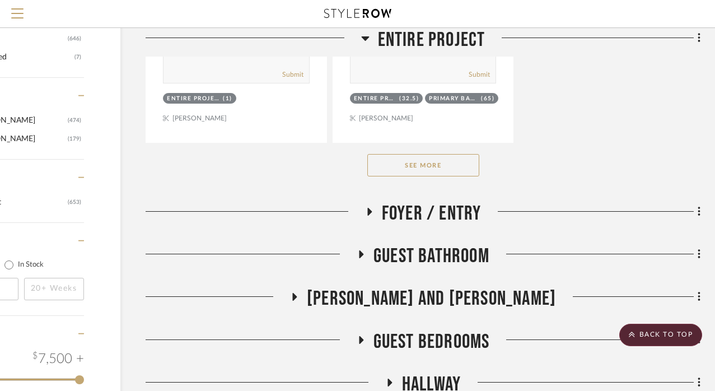
click at [439, 171] on div "See More" at bounding box center [422, 165] width 555 height 45
click at [445, 176] on button "See More" at bounding box center [423, 165] width 112 height 22
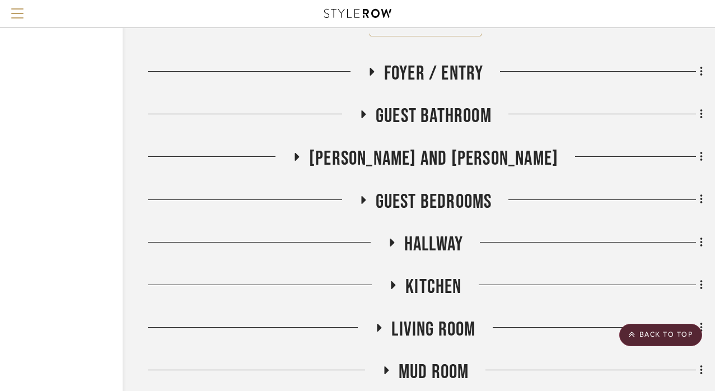
scroll to position [4806, 88]
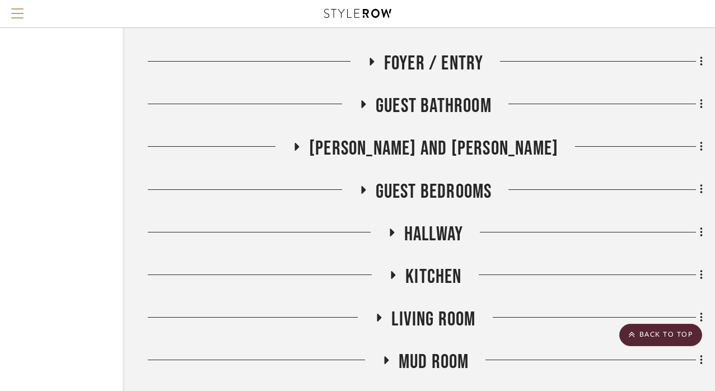
click at [373, 66] on icon at bounding box center [370, 62] width 13 height 8
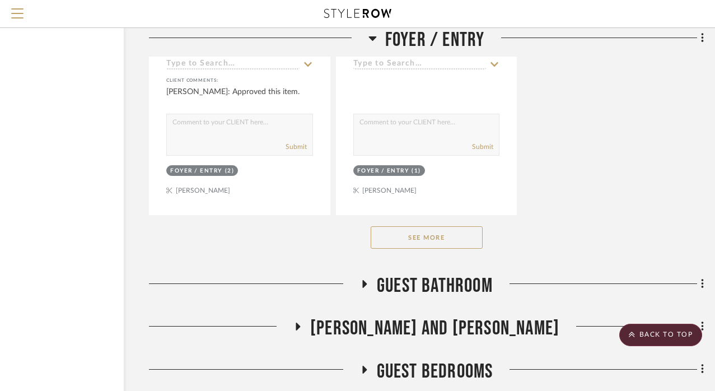
scroll to position [6177, 87]
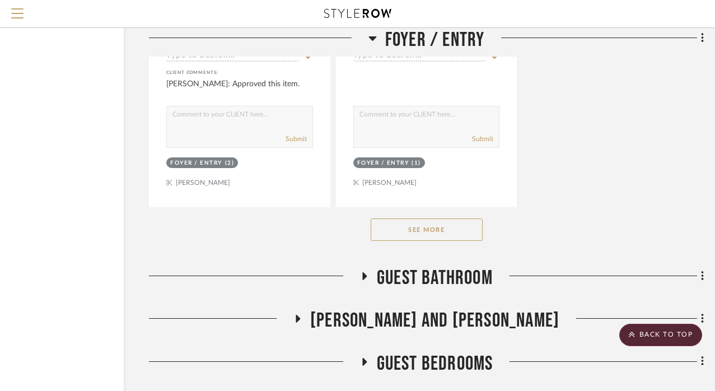
click at [440, 223] on button "See More" at bounding box center [426, 229] width 112 height 22
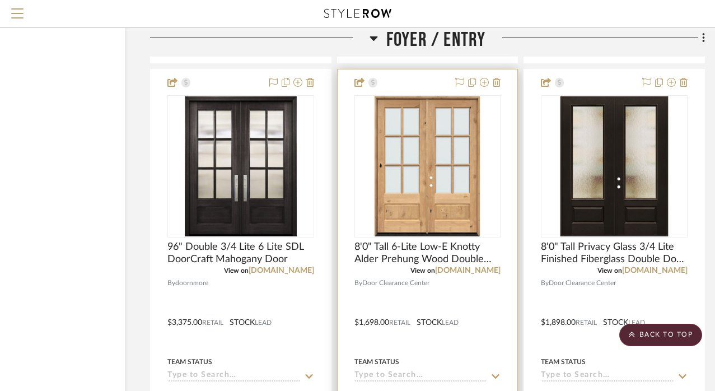
scroll to position [9784, 86]
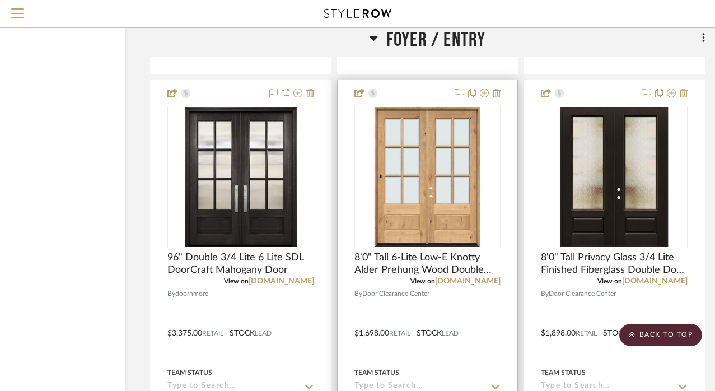
click at [447, 248] on img at bounding box center [427, 318] width 140 height 140
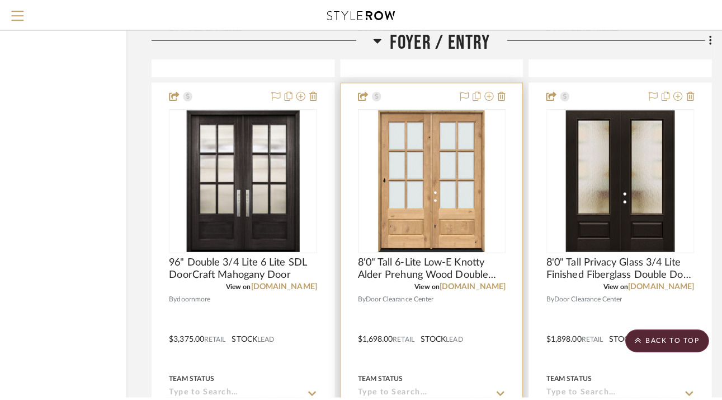
scroll to position [0, 0]
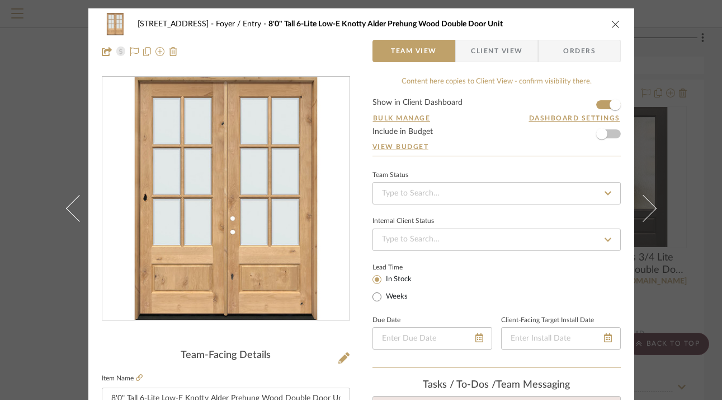
click at [613, 23] on icon "close" at bounding box center [616, 24] width 9 height 9
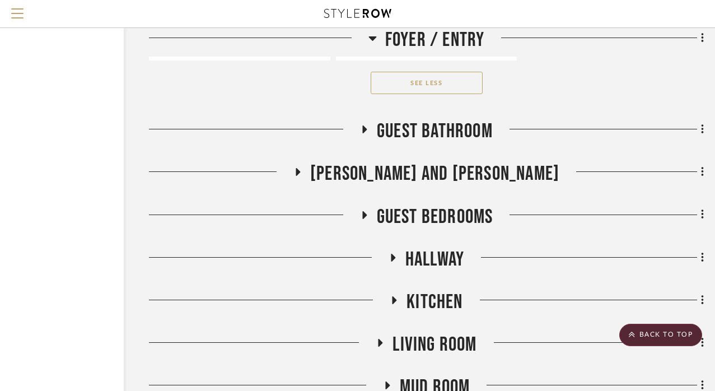
scroll to position [11822, 87]
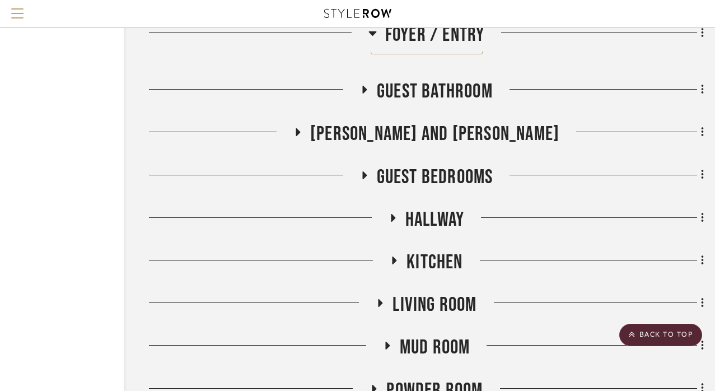
click at [391, 214] on icon at bounding box center [393, 218] width 4 height 8
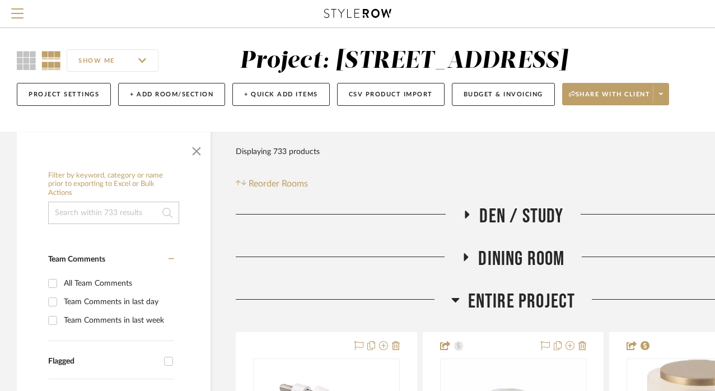
scroll to position [6, 0]
click at [22, 14] on span "Menu" at bounding box center [17, 16] width 12 height 17
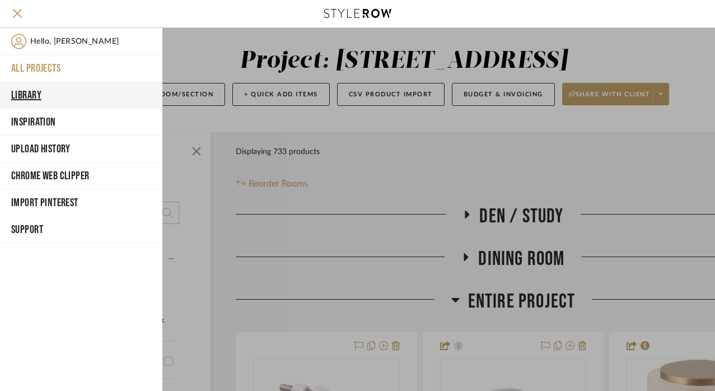
click at [29, 92] on button "Library" at bounding box center [81, 95] width 162 height 27
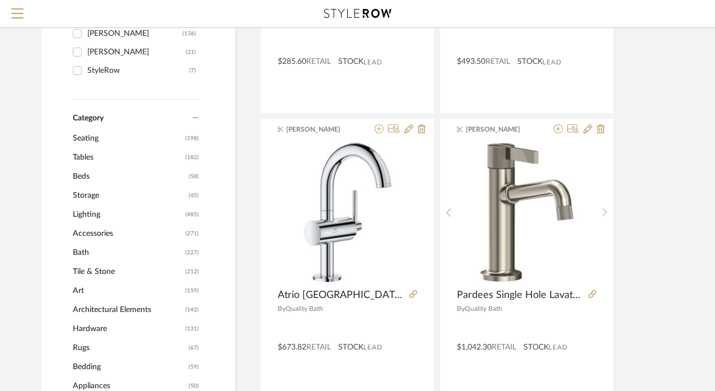
scroll to position [354, 0]
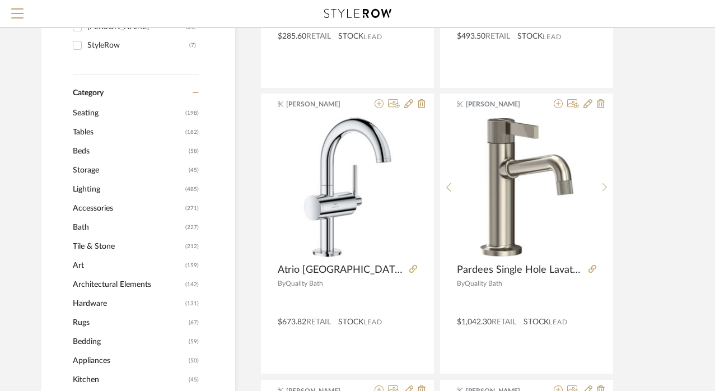
click at [91, 187] on span "Lighting" at bounding box center [128, 189] width 110 height 19
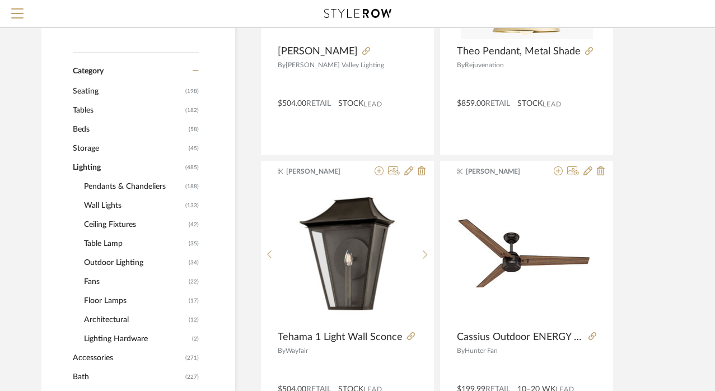
click at [109, 223] on span "Ceiling Fixtures" at bounding box center [135, 224] width 102 height 19
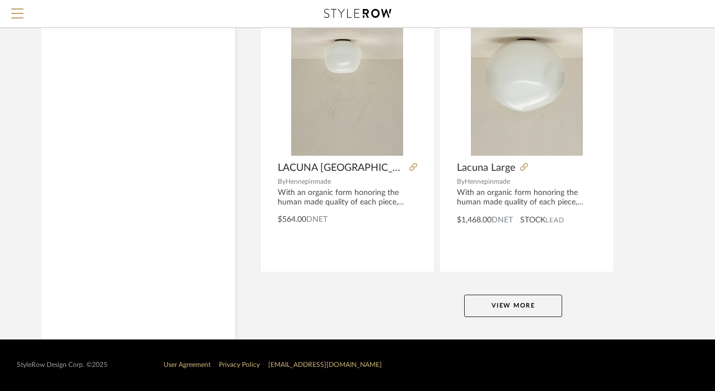
scroll to position [5102, 0]
click at [525, 299] on button "View More" at bounding box center [513, 305] width 98 height 22
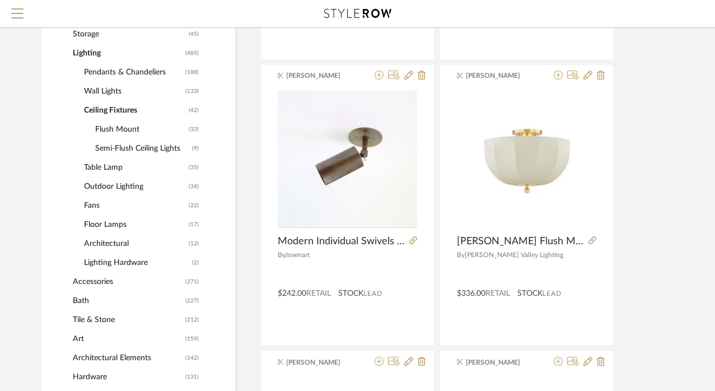
scroll to position [392, 0]
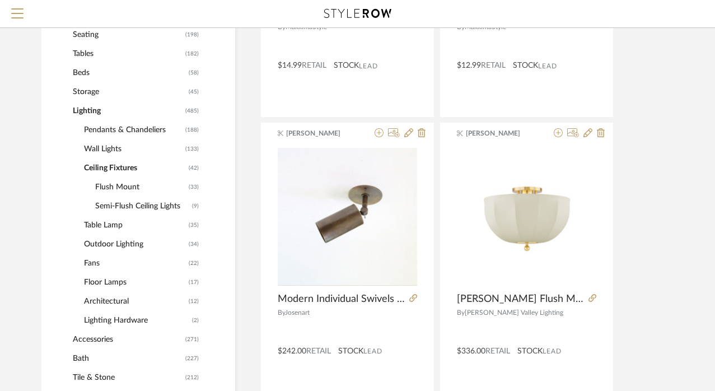
click at [120, 300] on span "Architectural" at bounding box center [135, 301] width 102 height 19
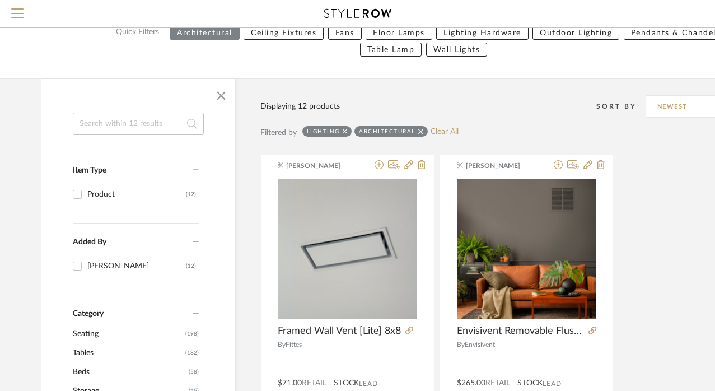
scroll to position [73, 0]
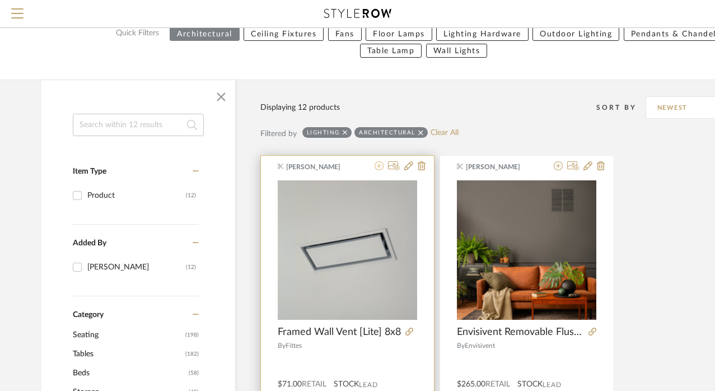
click at [377, 166] on icon at bounding box center [378, 165] width 9 height 9
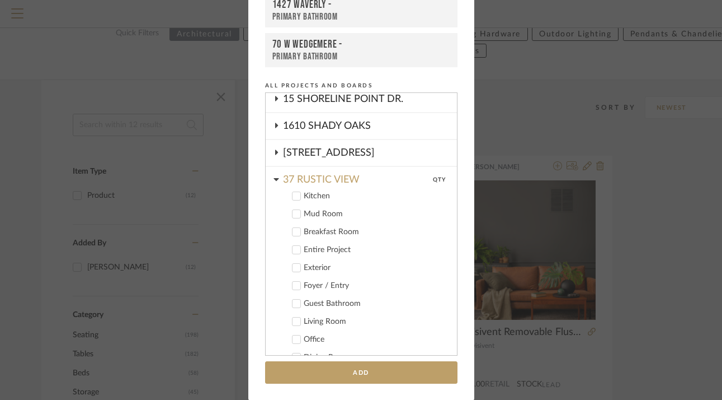
scroll to position [200, 0]
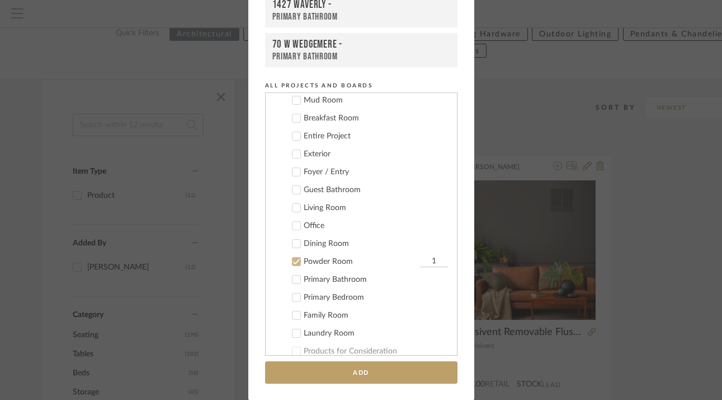
click at [293, 260] on icon at bounding box center [297, 261] width 8 height 8
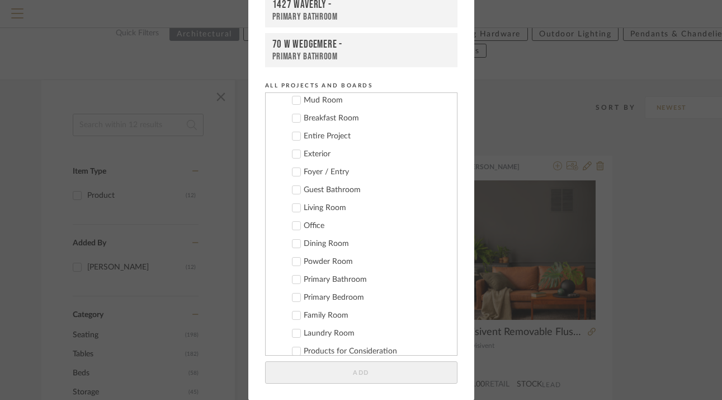
click at [293, 138] on icon at bounding box center [297, 136] width 8 height 8
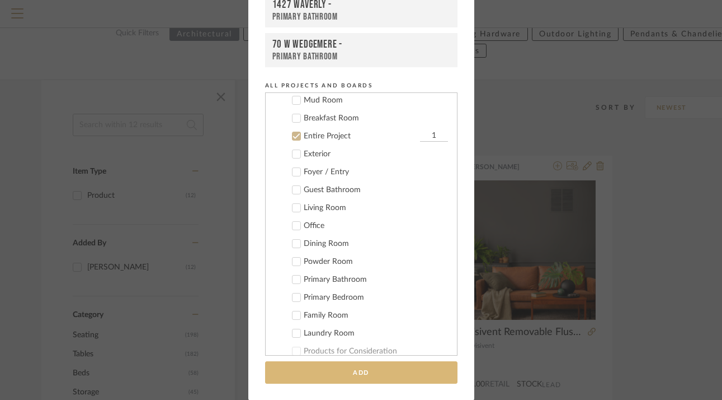
click at [359, 372] on button "Add" at bounding box center [361, 372] width 192 height 23
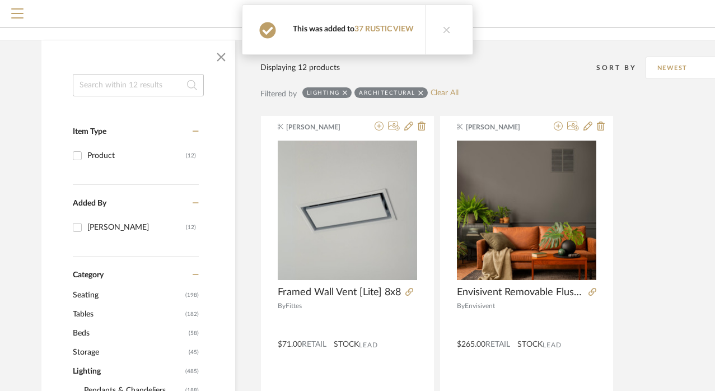
scroll to position [110, 0]
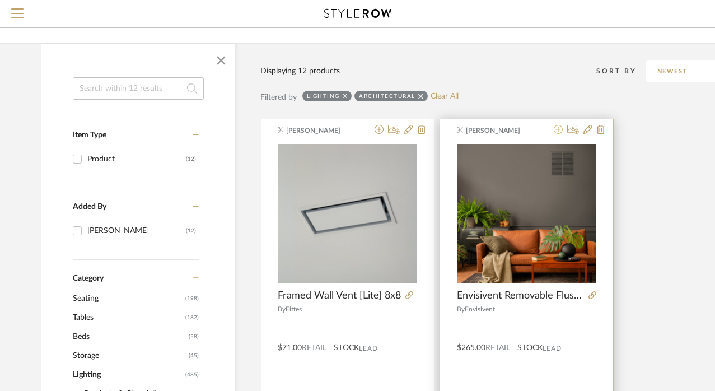
click at [560, 130] on icon at bounding box center [557, 129] width 9 height 9
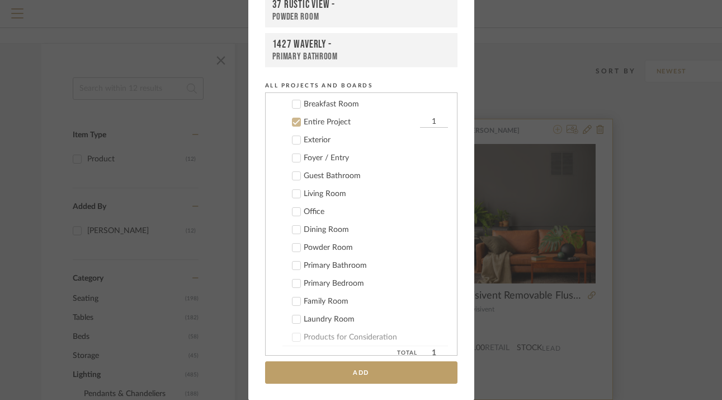
scroll to position [221, 0]
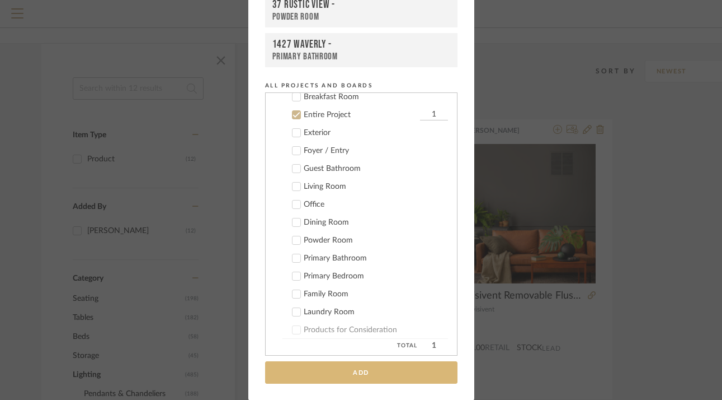
click at [350, 378] on button "Add" at bounding box center [361, 372] width 192 height 23
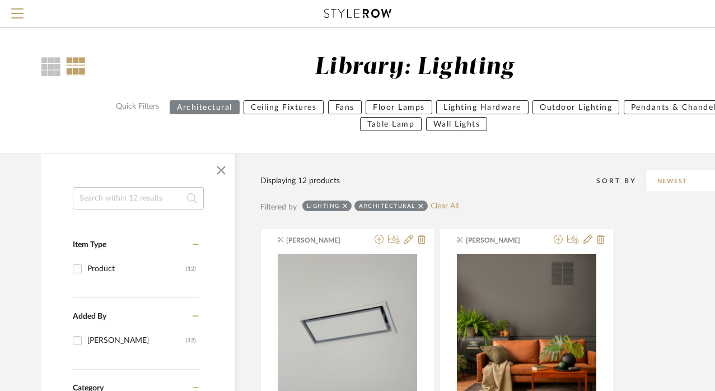
scroll to position [0, 0]
click at [127, 193] on input at bounding box center [138, 198] width 131 height 22
type input "4 inch"
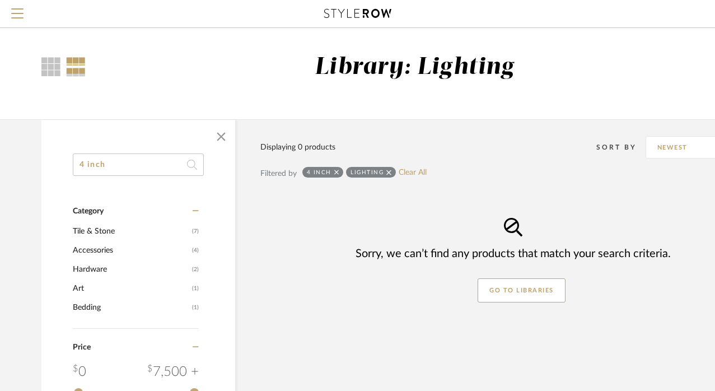
click at [387, 170] on icon at bounding box center [388, 172] width 5 height 8
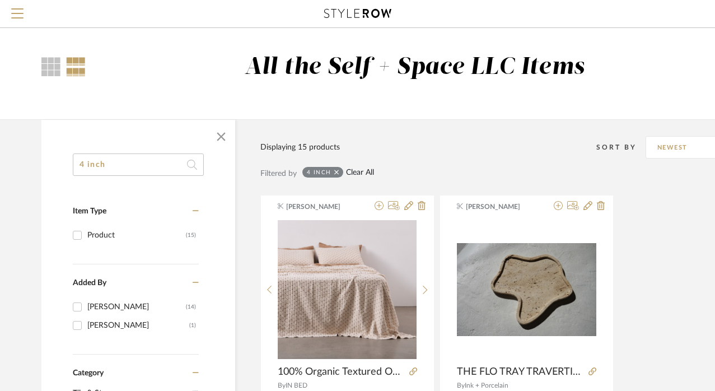
click at [351, 171] on link "Clear All" at bounding box center [360, 173] width 28 height 10
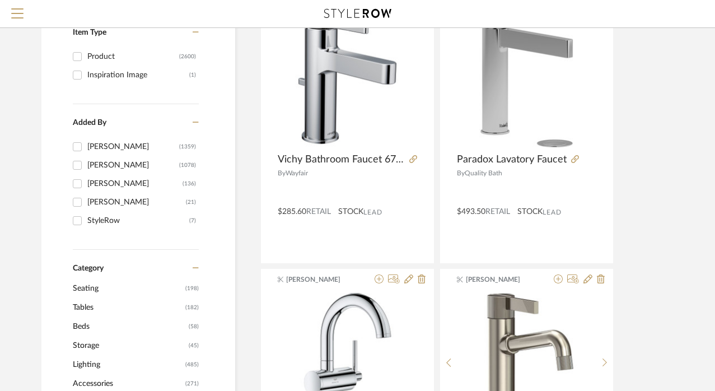
scroll to position [181, 0]
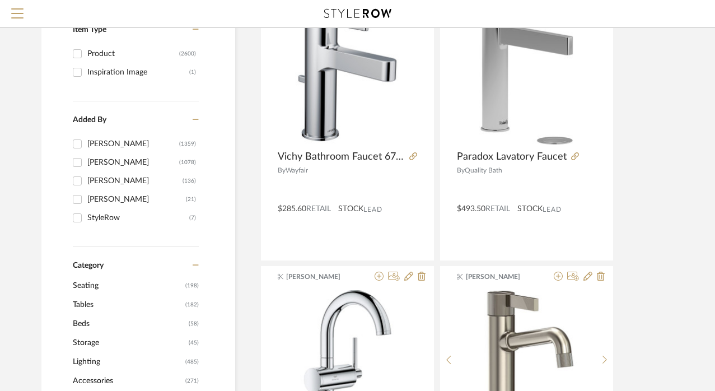
click at [79, 143] on input "[PERSON_NAME] (1359)" at bounding box center [77, 144] width 18 height 18
checkbox input "true"
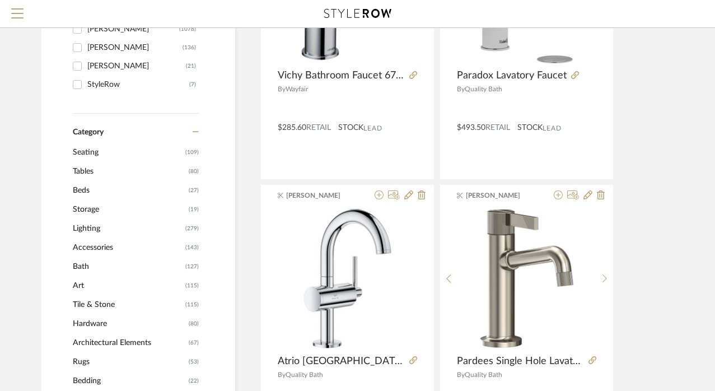
scroll to position [338, 0]
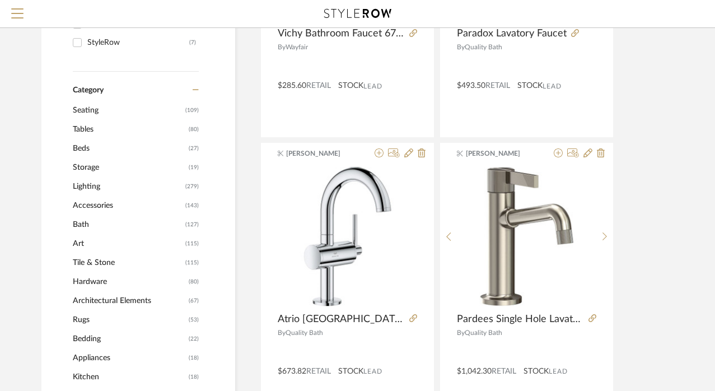
click at [77, 187] on span "Lighting" at bounding box center [128, 186] width 110 height 19
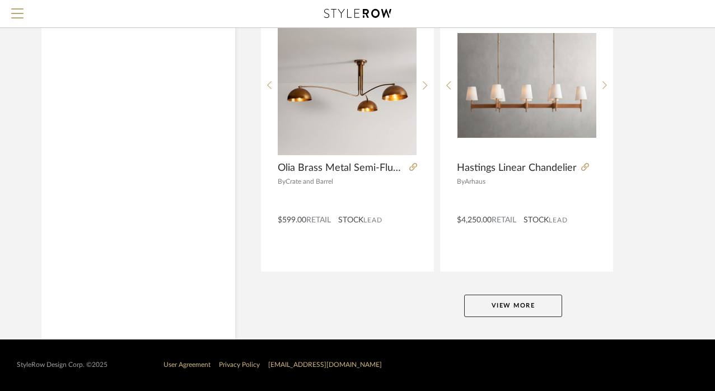
scroll to position [5102, 0]
click at [514, 303] on button "View More" at bounding box center [513, 305] width 98 height 22
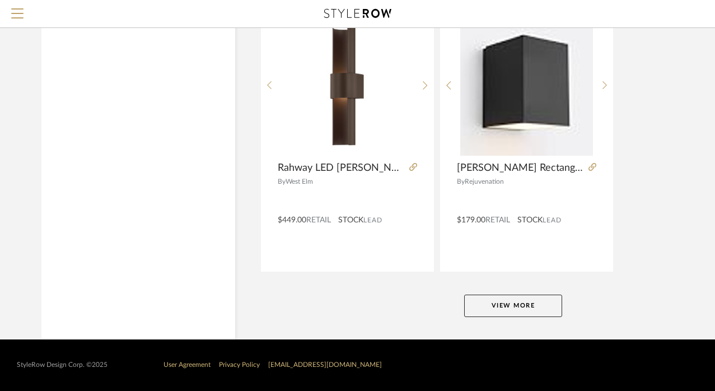
scroll to position [10254, 0]
click at [521, 300] on button "View More" at bounding box center [513, 305] width 98 height 22
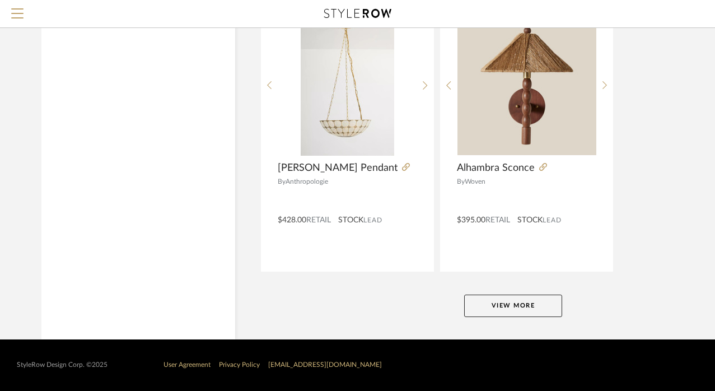
scroll to position [15405, 0]
click at [533, 308] on button "View More" at bounding box center [513, 305] width 98 height 22
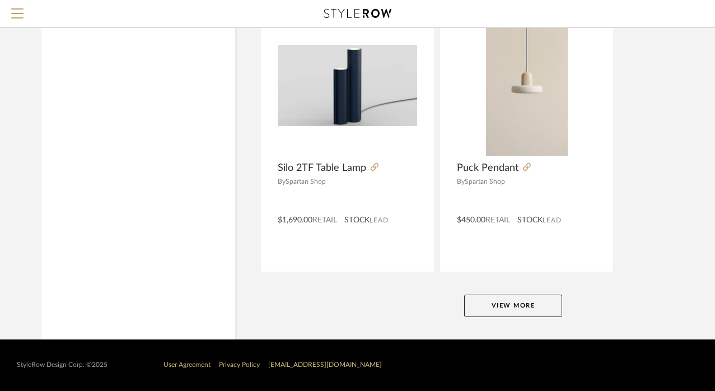
scroll to position [20557, 0]
click at [521, 295] on button "View More" at bounding box center [513, 305] width 98 height 22
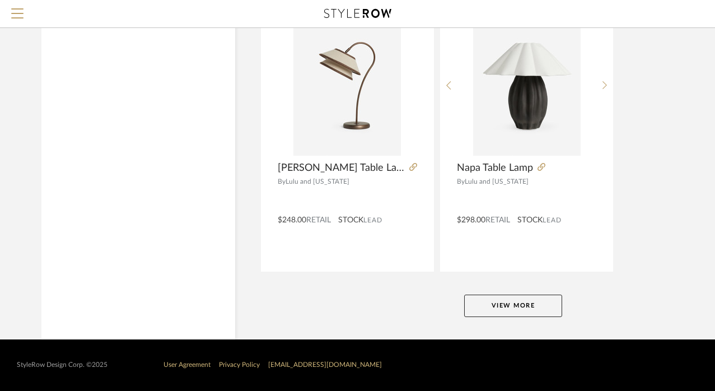
scroll to position [25708, 0]
click at [523, 309] on button "View More" at bounding box center [513, 305] width 98 height 22
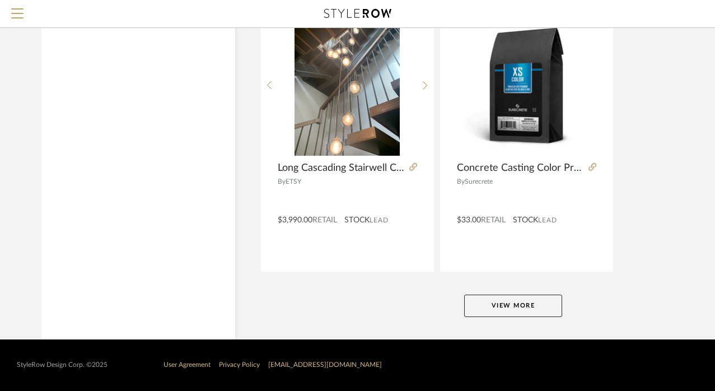
scroll to position [30860, 0]
click at [522, 314] on button "View More" at bounding box center [513, 305] width 98 height 22
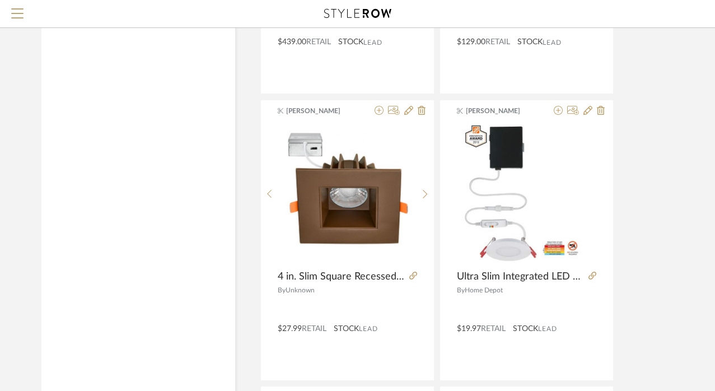
scroll to position [31903, 0]
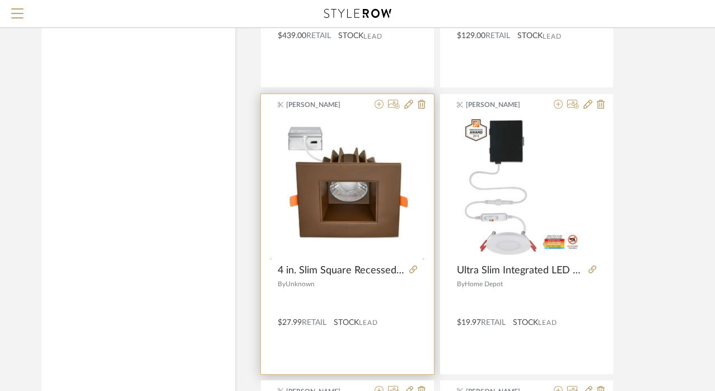
click at [384, 105] on div at bounding box center [397, 105] width 55 height 11
click at [378, 105] on icon at bounding box center [378, 104] width 9 height 9
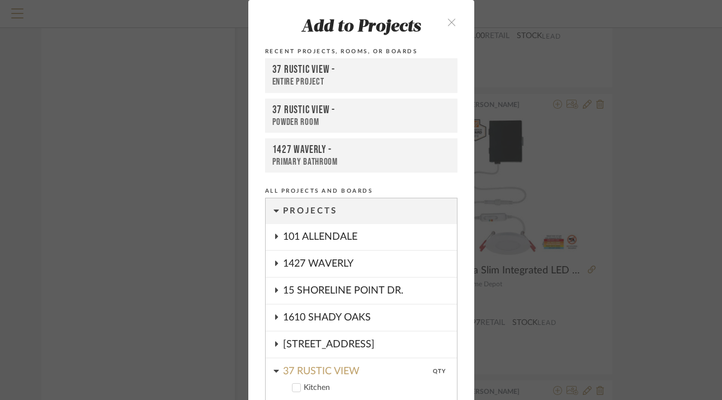
scroll to position [221, 0]
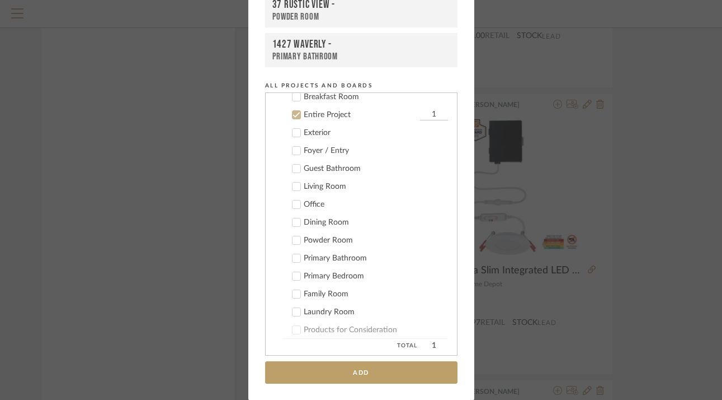
click at [293, 115] on icon at bounding box center [297, 115] width 8 height 8
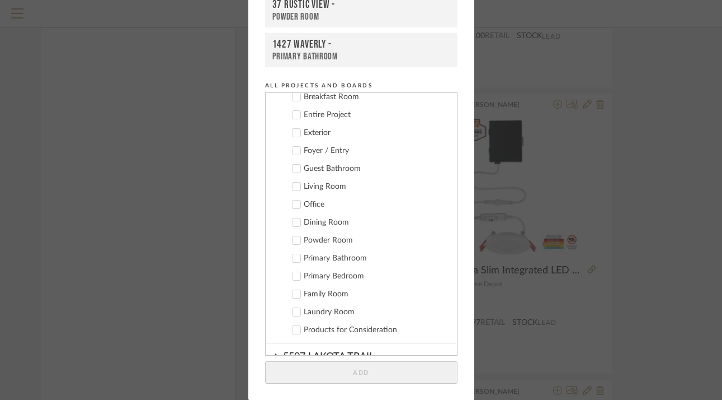
click at [294, 204] on icon at bounding box center [296, 205] width 7 height 6
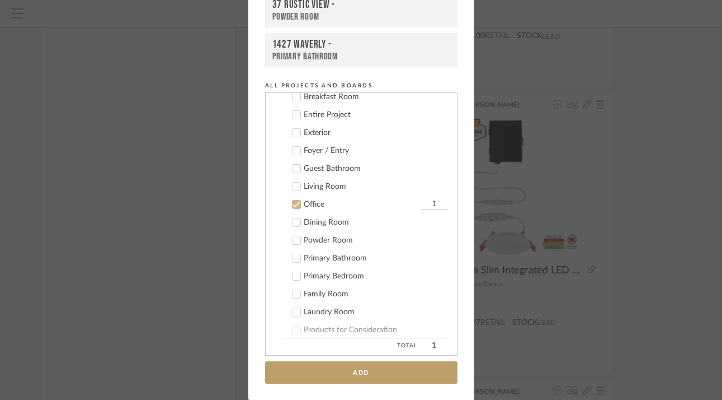
click at [430, 206] on input "1" at bounding box center [434, 204] width 28 height 11
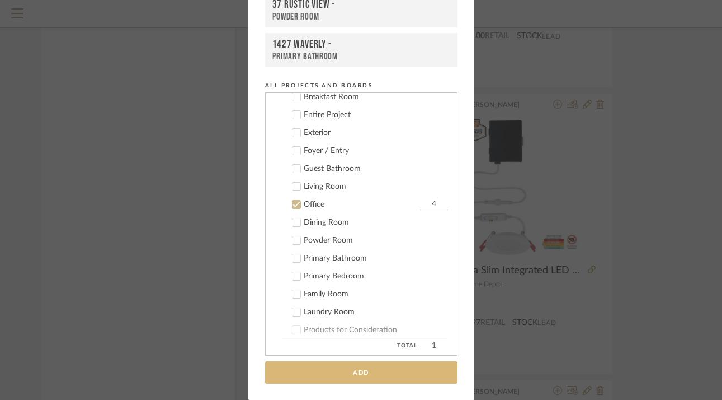
type input "4"
click at [344, 373] on button "Add" at bounding box center [361, 372] width 192 height 23
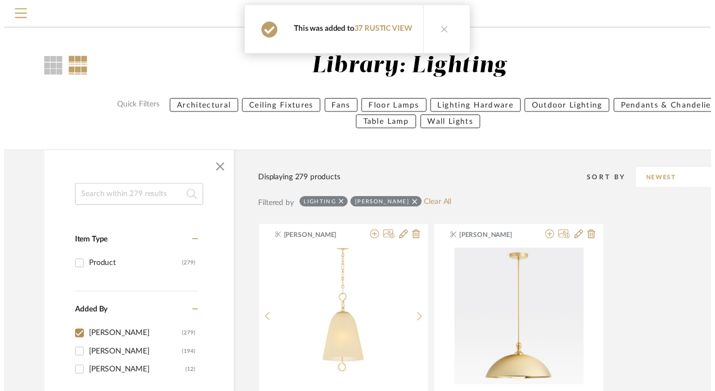
scroll to position [31903, 0]
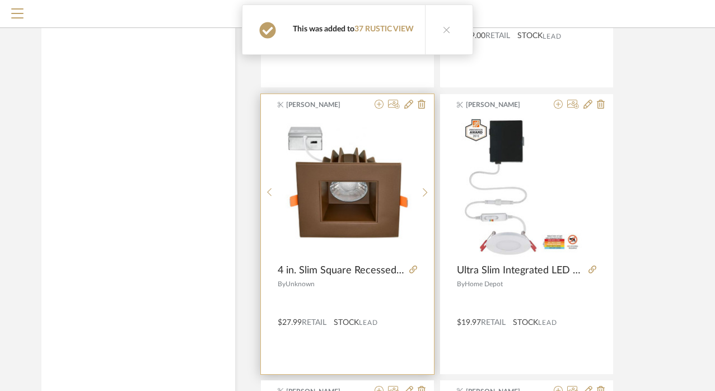
click at [340, 112] on div "[PERSON_NAME] 4 in. Slim Square Recessed Anti-Glare LED Downlight, Bronze Trim,…" at bounding box center [347, 234] width 173 height 280
click at [408, 106] on icon at bounding box center [408, 104] width 9 height 9
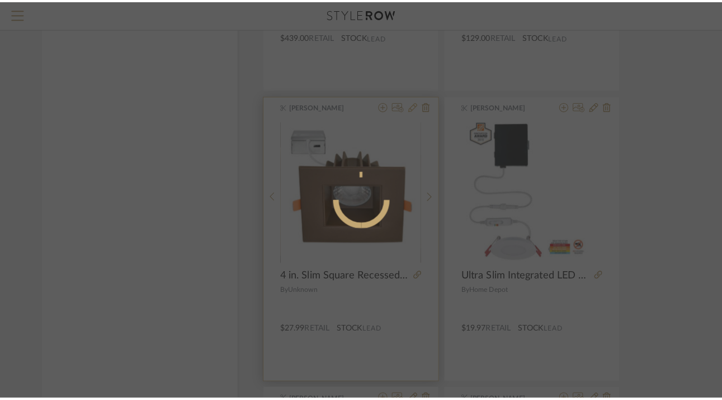
scroll to position [0, 0]
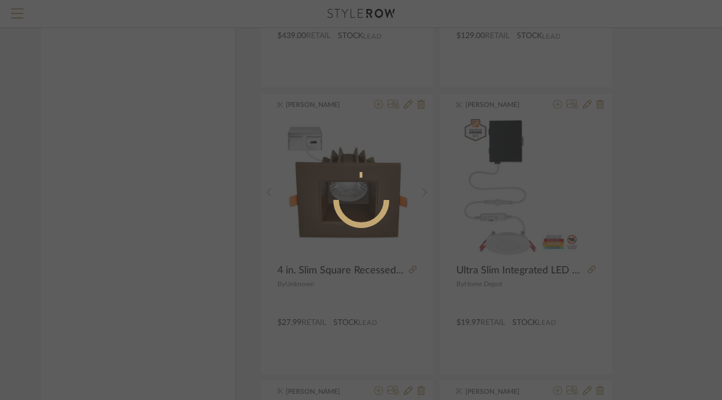
radio input "true"
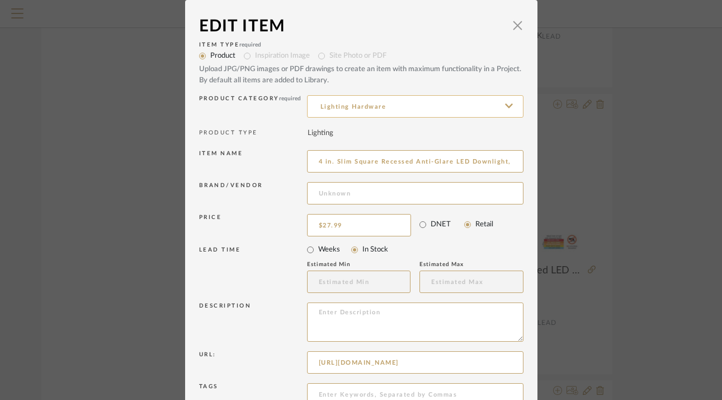
click at [410, 107] on input "Lighting Hardware" at bounding box center [415, 106] width 217 height 22
click at [403, 109] on input "Lighting Hardware" at bounding box center [415, 106] width 217 height 22
click at [386, 115] on input "Lighting" at bounding box center [415, 106] width 217 height 22
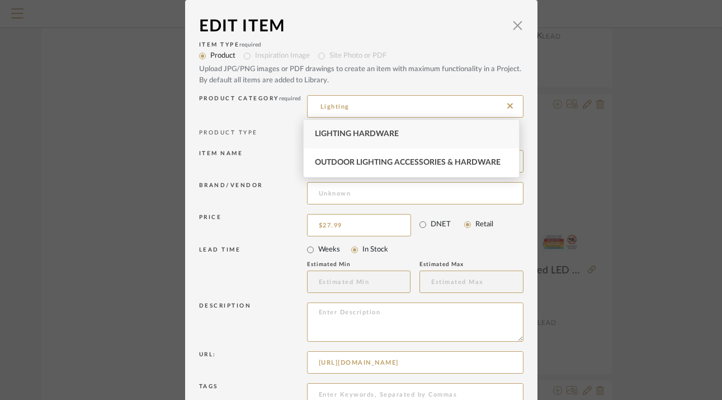
type input "Lighting"
click at [507, 105] on icon at bounding box center [510, 105] width 6 height 9
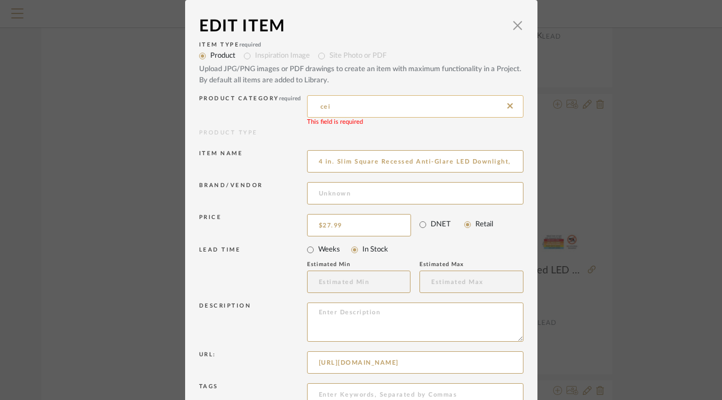
click at [383, 108] on input "cei" at bounding box center [415, 106] width 217 height 22
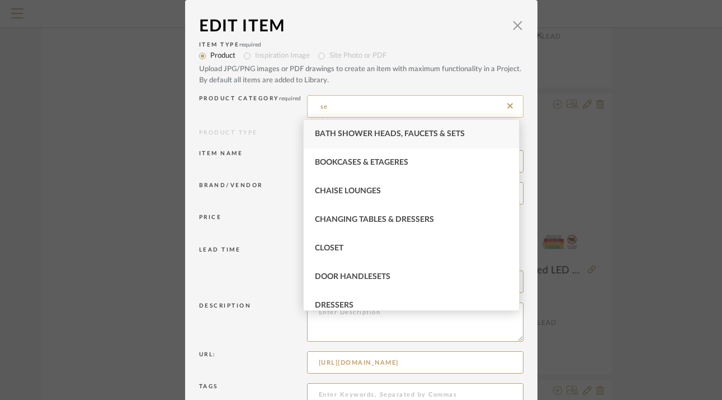
type input "s"
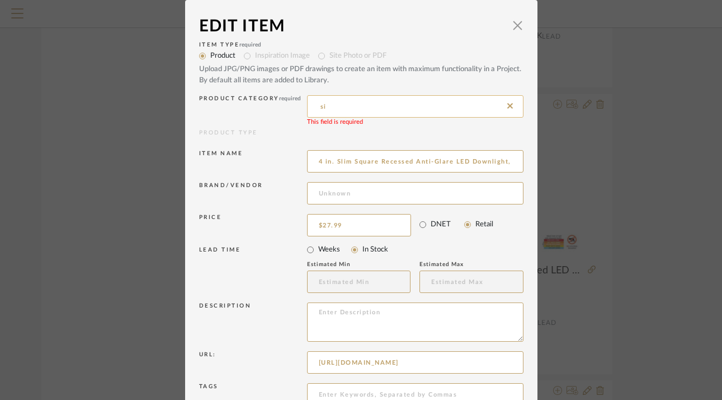
type input "s"
type input "light"
click at [507, 105] on icon at bounding box center [510, 105] width 6 height 6
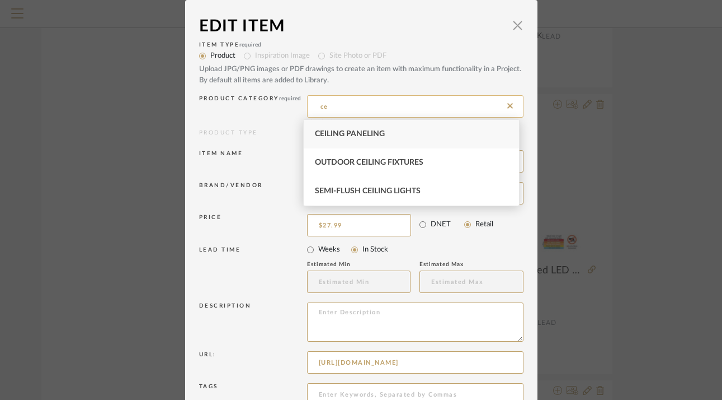
type input "c"
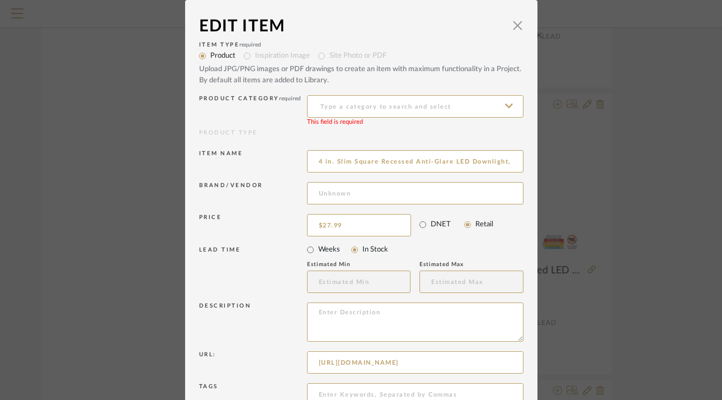
click at [506, 102] on icon at bounding box center [509, 105] width 8 height 9
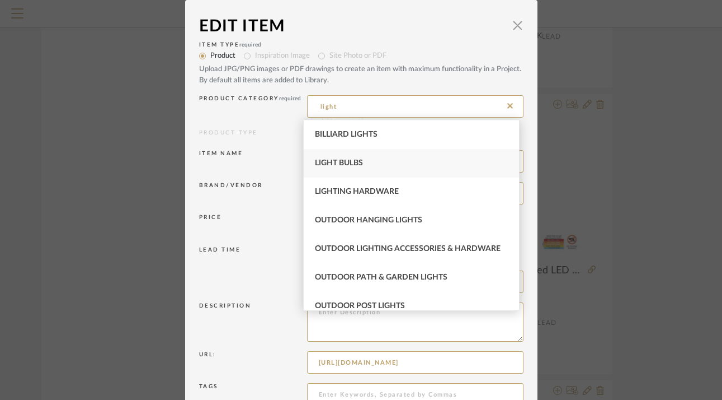
scroll to position [29, 0]
click at [406, 187] on div "Lighting Hardware" at bounding box center [411, 191] width 215 height 29
type input "Lighting Hardware"
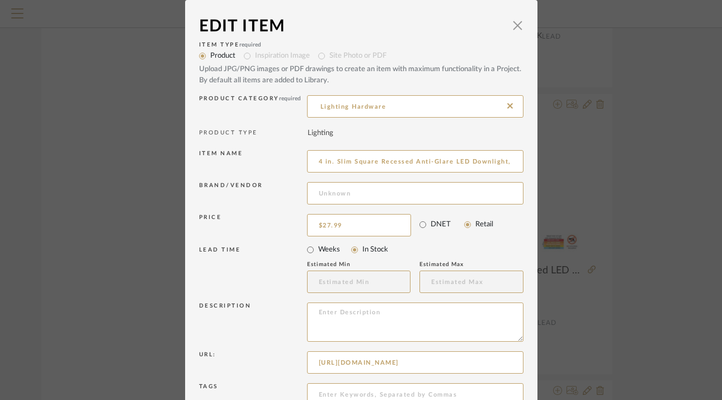
click at [448, 129] on div "PRODUCT TYPE Lighting" at bounding box center [361, 132] width 325 height 17
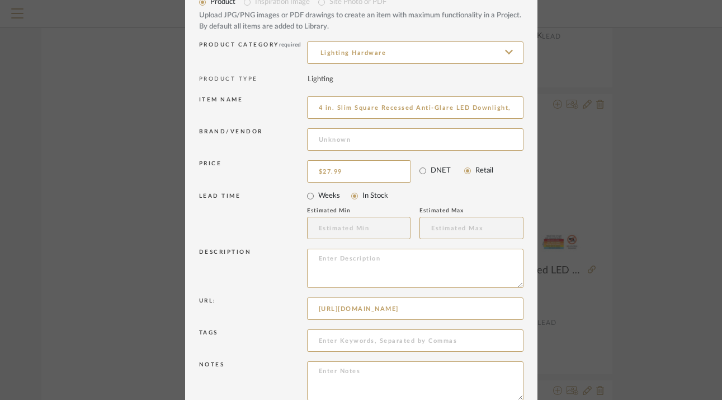
scroll to position [87, 0]
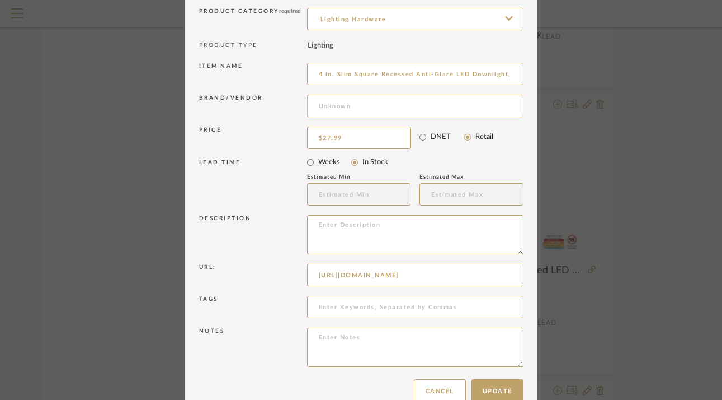
click at [354, 108] on input at bounding box center [415, 106] width 217 height 22
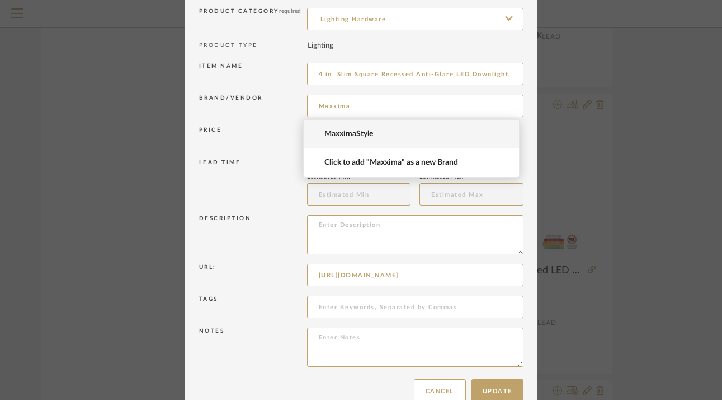
click at [356, 130] on span "MaxximaStyle" at bounding box center [416, 134] width 183 height 10
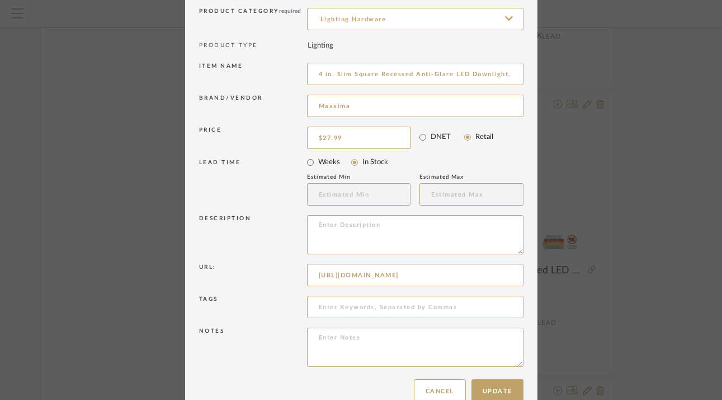
type input "MaxximaStyle"
click at [512, 390] on button "Update" at bounding box center [498, 391] width 52 height 24
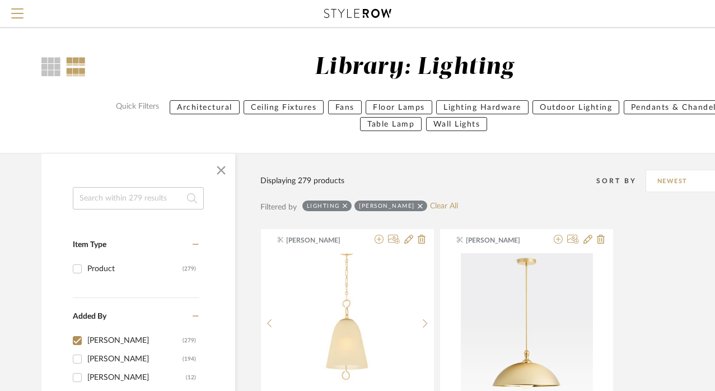
scroll to position [0, 0]
